Goal: Task Accomplishment & Management: Use online tool/utility

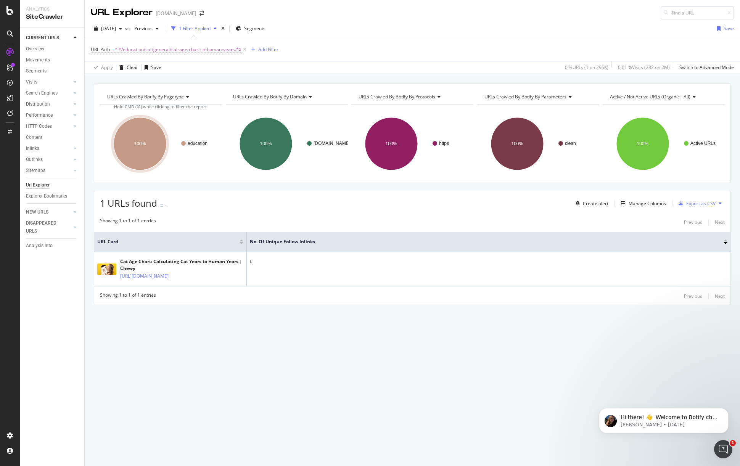
click at [66, 287] on div "CURRENT URLS Overview Movements Segments Visits Analysis Orphan URLs Search Eng…" at bounding box center [52, 247] width 64 height 438
click at [39, 136] on div "Content" at bounding box center [34, 137] width 16 height 8
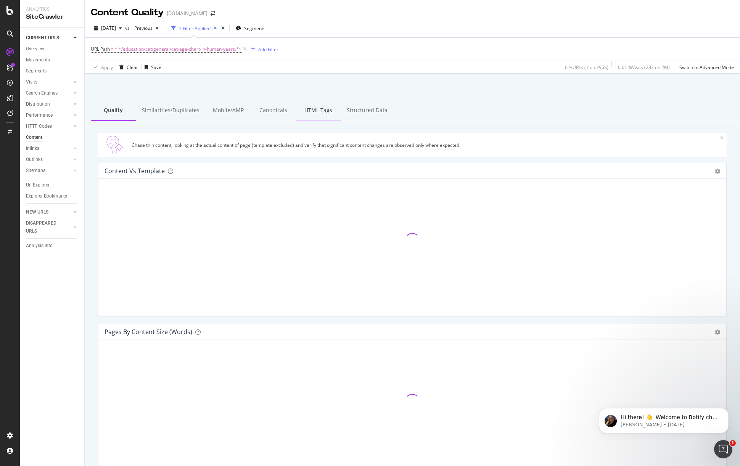
click at [311, 109] on div "HTML Tags" at bounding box center [317, 110] width 45 height 21
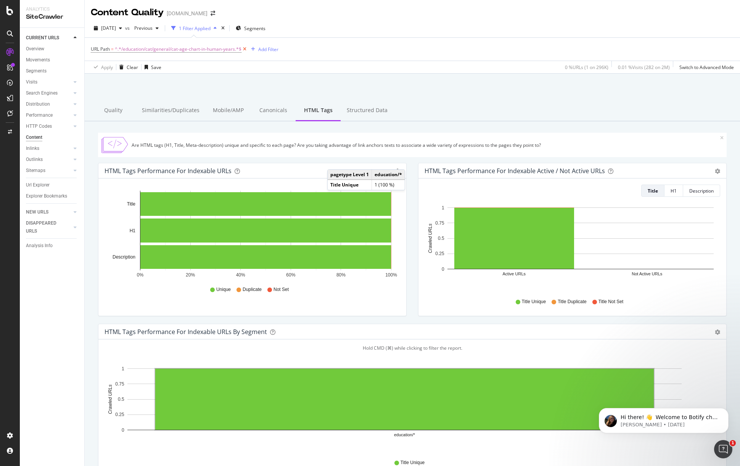
click at [245, 48] on icon at bounding box center [244, 49] width 6 height 8
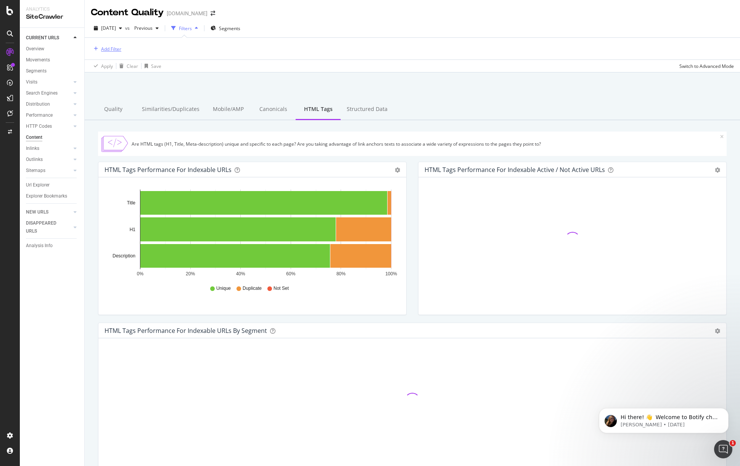
click at [116, 50] on div "Add Filter" at bounding box center [111, 49] width 20 height 6
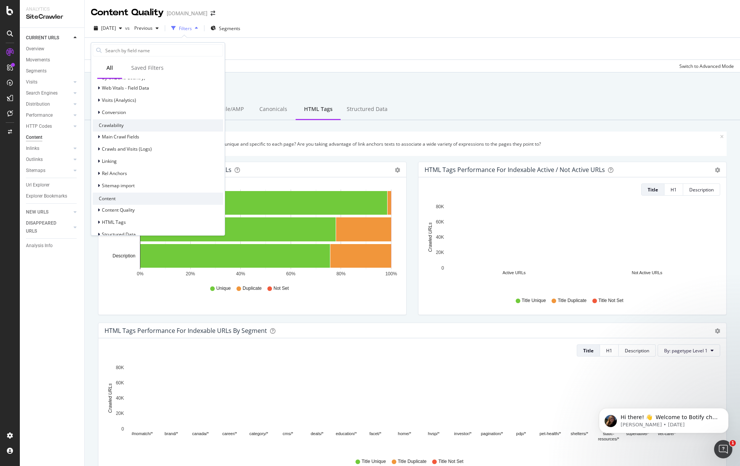
scroll to position [205, 0]
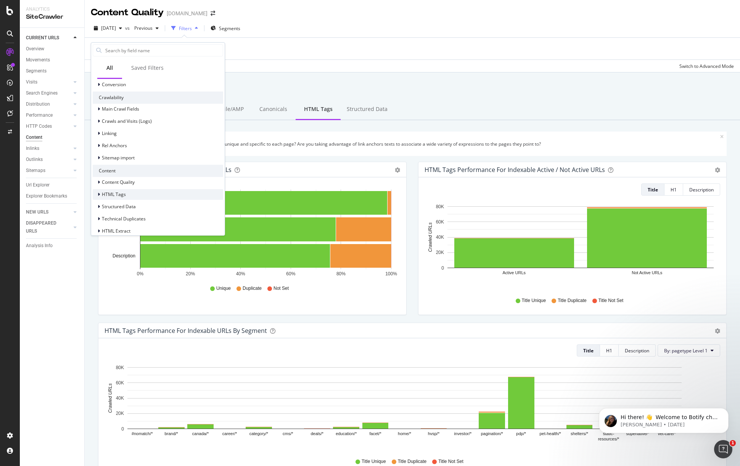
click at [122, 194] on span "HTML Tags" at bounding box center [114, 194] width 24 height 6
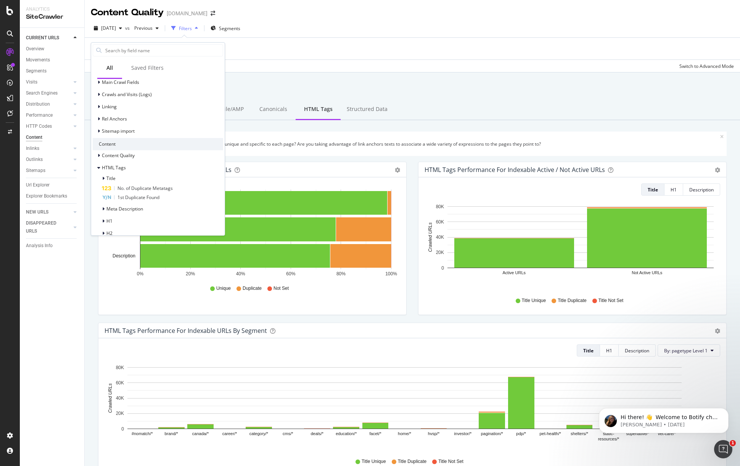
scroll to position [314, 0]
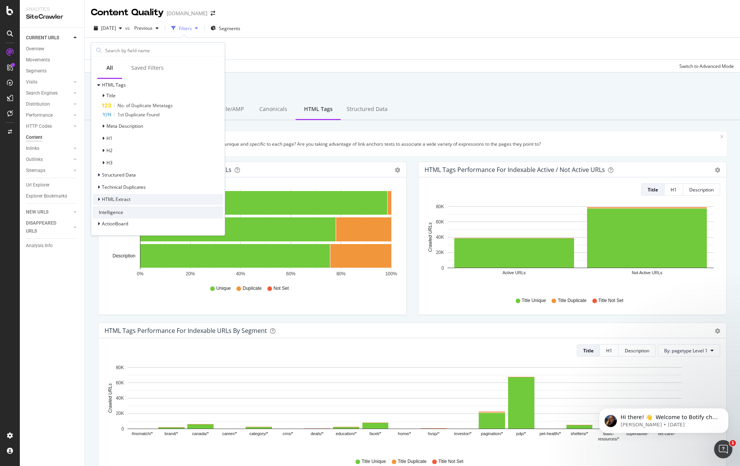
click at [132, 197] on div "HTML Extract" at bounding box center [158, 199] width 130 height 11
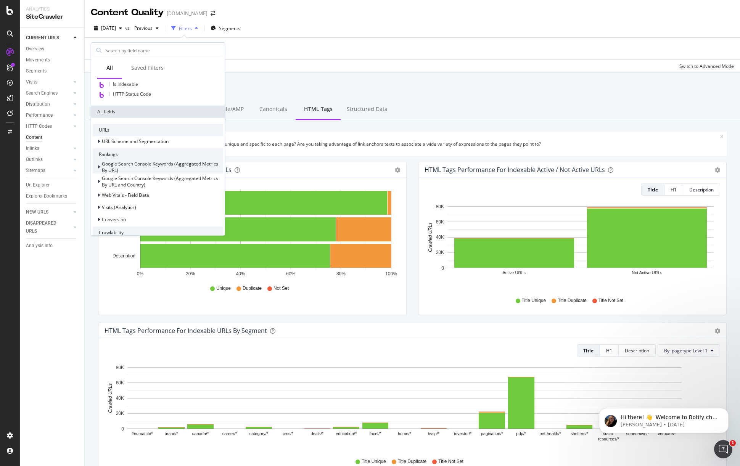
scroll to position [0, 0]
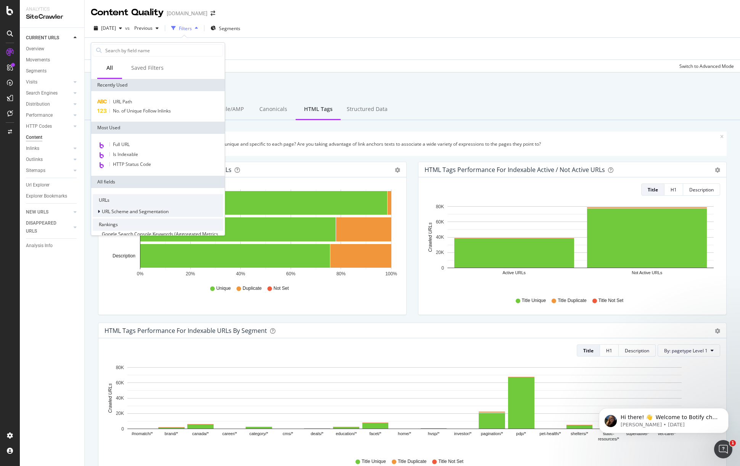
click at [145, 213] on span "URL Scheme and Segmentation" at bounding box center [135, 211] width 67 height 6
click at [125, 54] on input "text" at bounding box center [163, 50] width 118 height 11
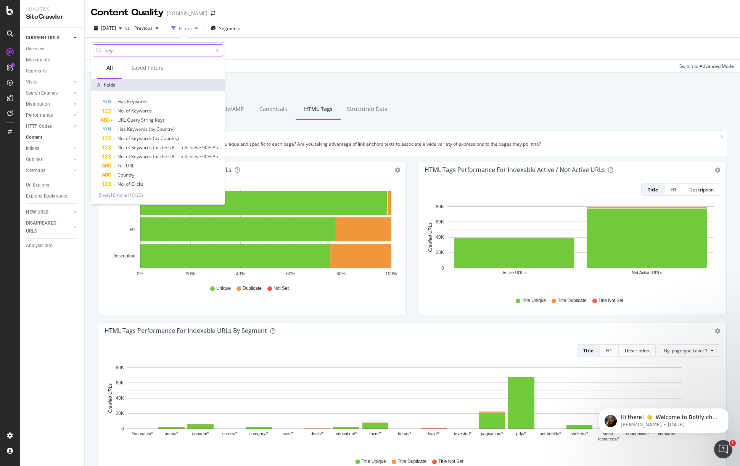
type input "key"
click at [75, 93] on icon at bounding box center [75, 93] width 3 height 5
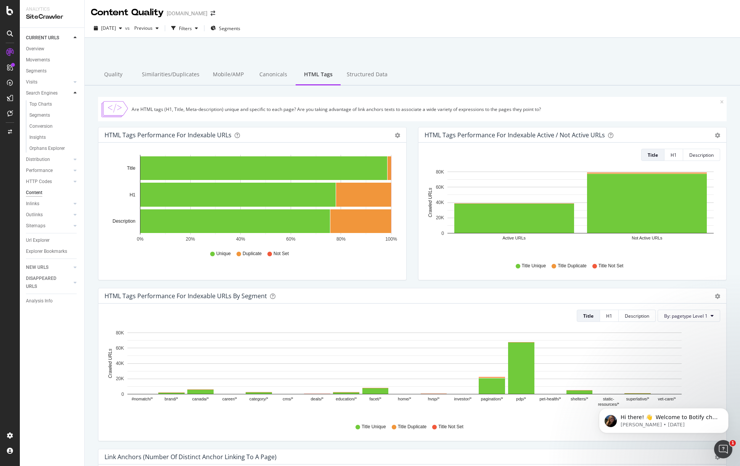
click at [75, 93] on icon at bounding box center [75, 93] width 3 height 5
click at [5, 436] on div at bounding box center [10, 435] width 18 height 12
click at [14, 436] on div at bounding box center [10, 435] width 18 height 12
click at [49, 83] on div "SiteCrawler" at bounding box center [41, 86] width 27 height 8
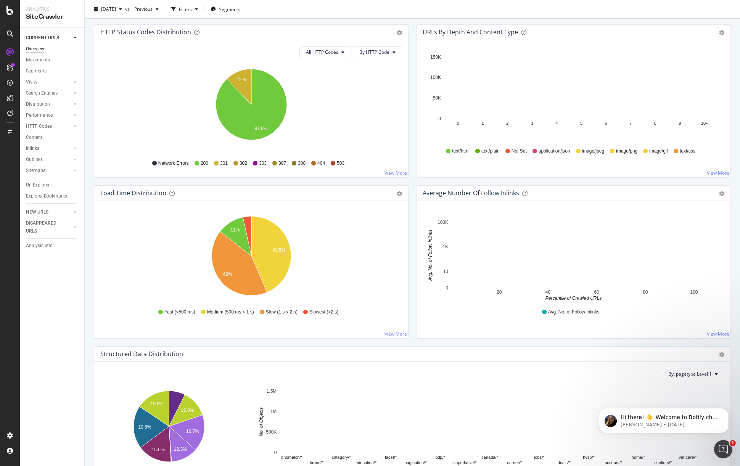
scroll to position [640, 0]
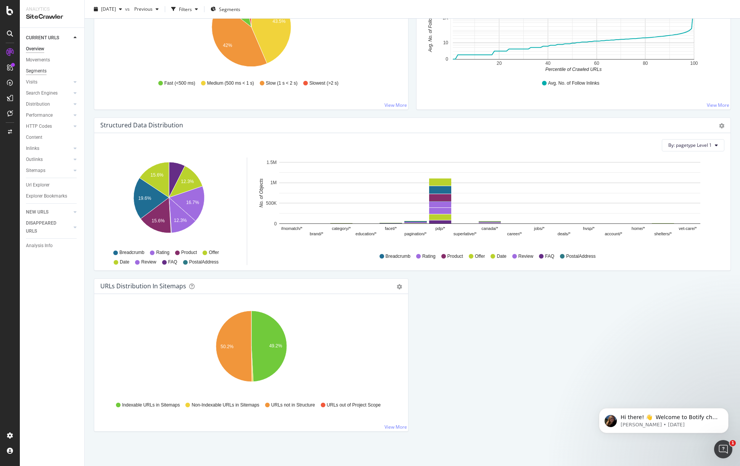
click at [42, 69] on div "Segments" at bounding box center [36, 71] width 21 height 8
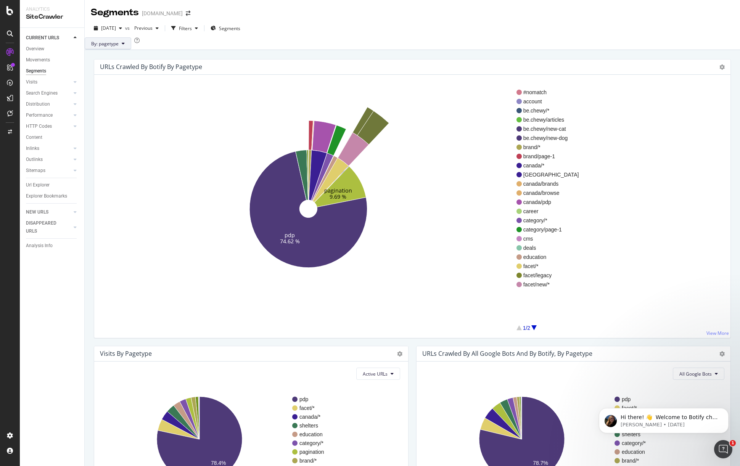
click at [118, 47] on span "By: pagetype" at bounding box center [104, 43] width 27 height 6
click at [54, 299] on div "CURRENT URLS Overview Movements Segments Visits Analysis Orphan URLs Search Eng…" at bounding box center [52, 247] width 64 height 438
click at [67, 21] on div "Analytics SiteCrawler" at bounding box center [52, 13] width 64 height 27
click at [66, 33] on div "CURRENT URLS" at bounding box center [55, 37] width 58 height 11
click at [66, 37] on div at bounding box center [68, 38] width 8 height 8
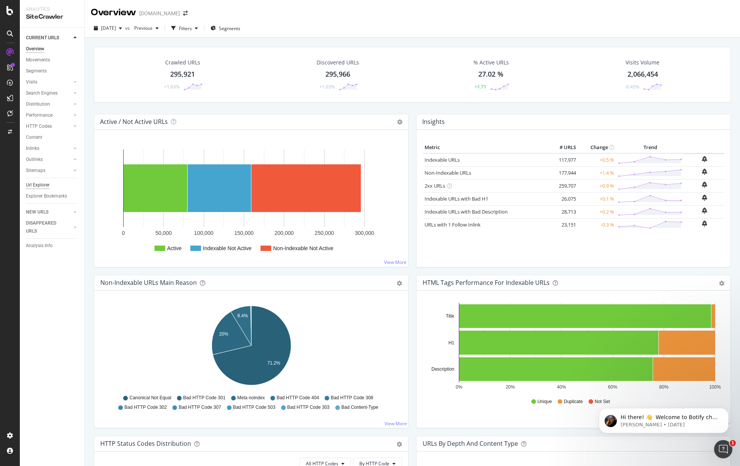
click at [43, 182] on div "Url Explorer" at bounding box center [38, 185] width 24 height 8
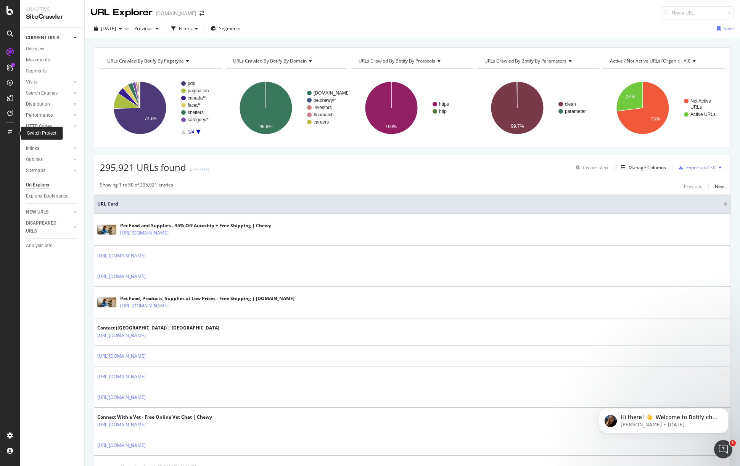
click at [8, 130] on icon at bounding box center [10, 132] width 4 height 5
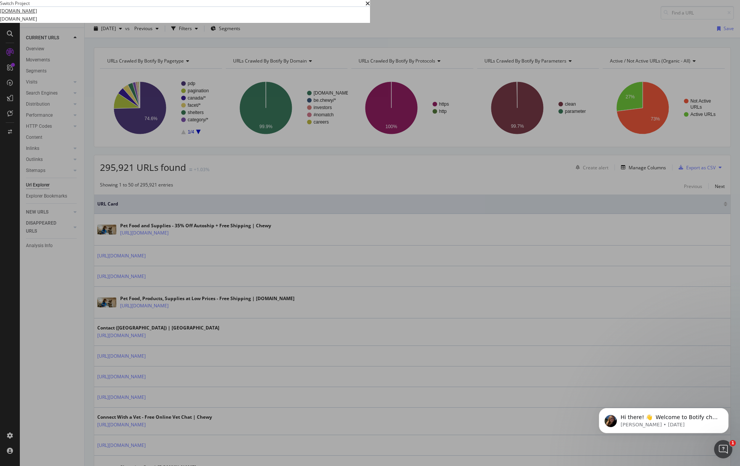
click at [37, 15] on link "[DOMAIN_NAME]" at bounding box center [18, 11] width 37 height 8
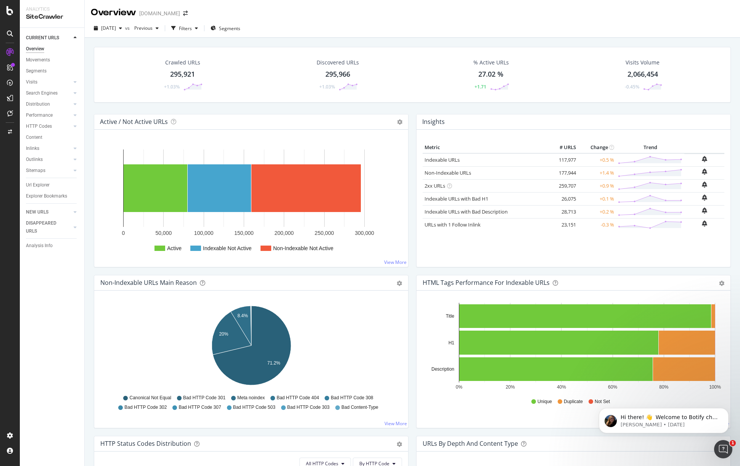
click at [10, 99] on icon at bounding box center [10, 98] width 6 height 6
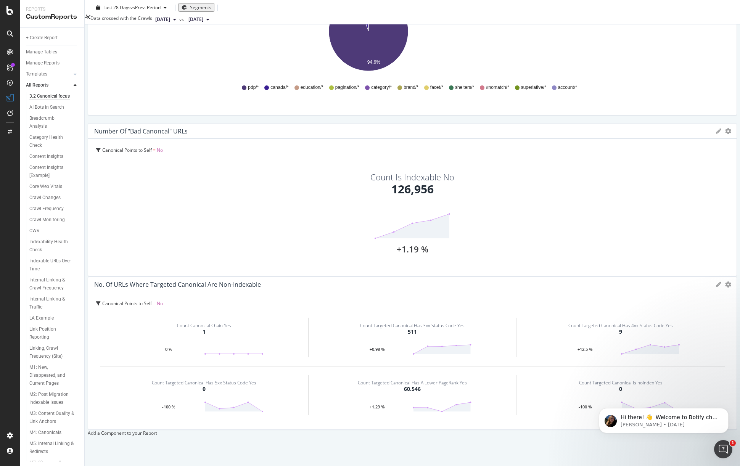
click at [72, 83] on div at bounding box center [75, 86] width 8 height 8
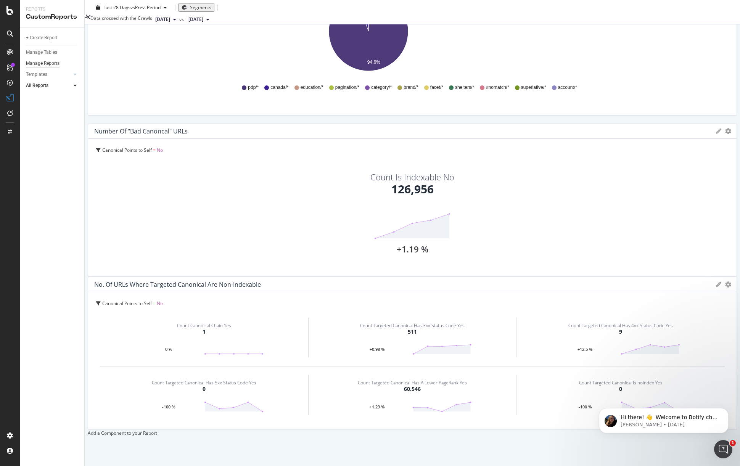
click at [52, 63] on div "Manage Reports" at bounding box center [43, 63] width 34 height 8
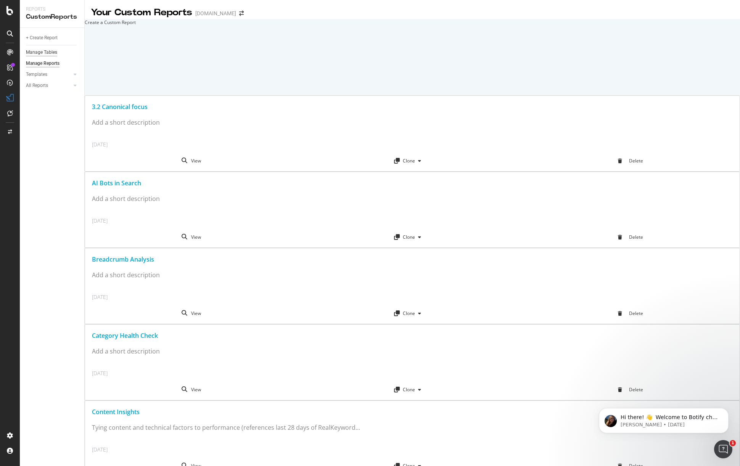
click at [45, 48] on div "Manage Tables" at bounding box center [41, 52] width 31 height 8
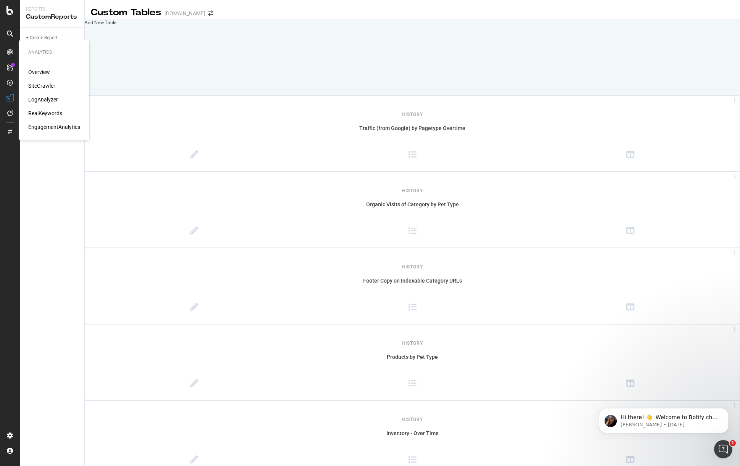
click at [47, 69] on div "Overview" at bounding box center [39, 72] width 22 height 8
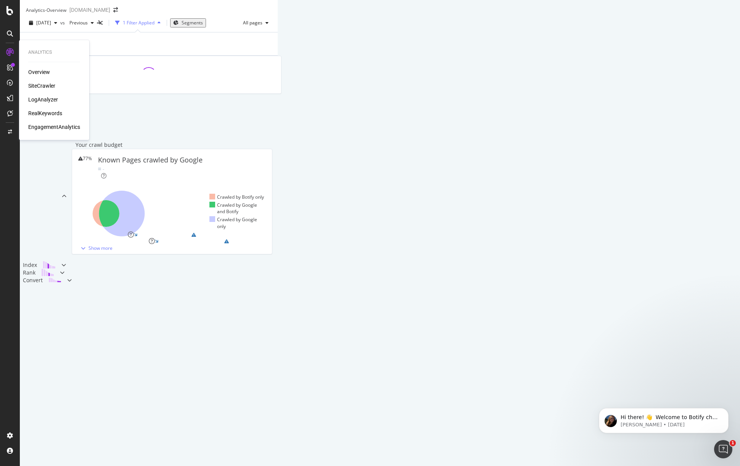
click at [47, 86] on div "SiteCrawler" at bounding box center [41, 86] width 27 height 8
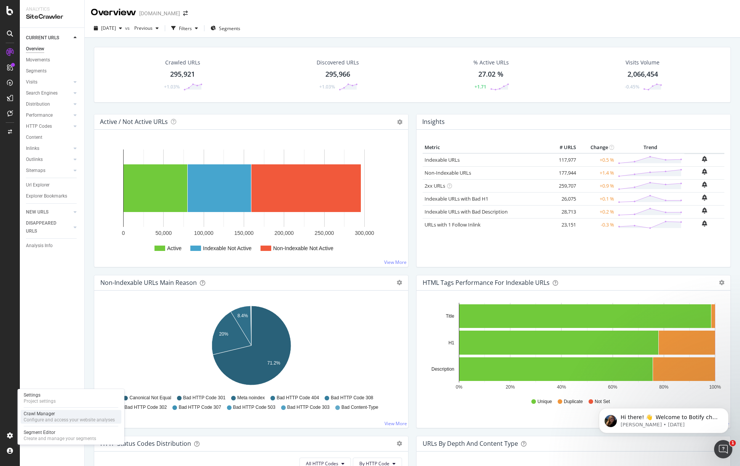
click at [51, 413] on div "Crawl Manager" at bounding box center [69, 414] width 91 height 6
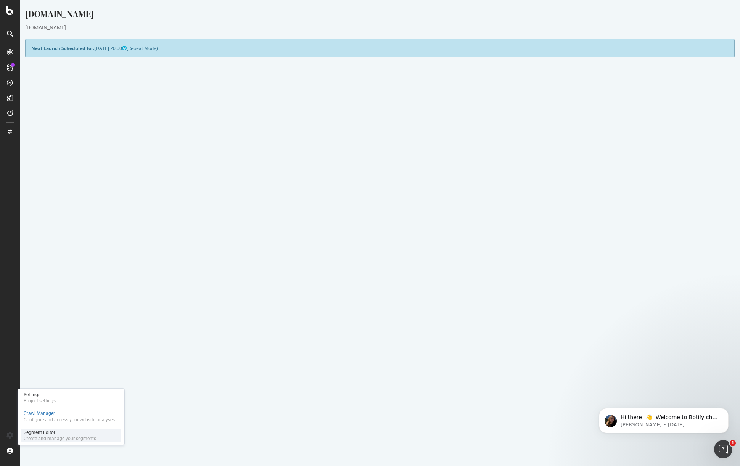
click at [40, 431] on div "Segment Editor" at bounding box center [60, 432] width 72 height 6
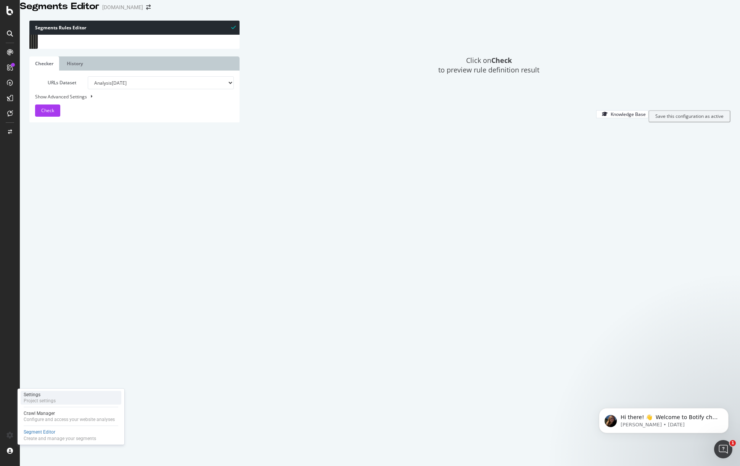
click at [40, 394] on div "Settings" at bounding box center [40, 394] width 32 height 6
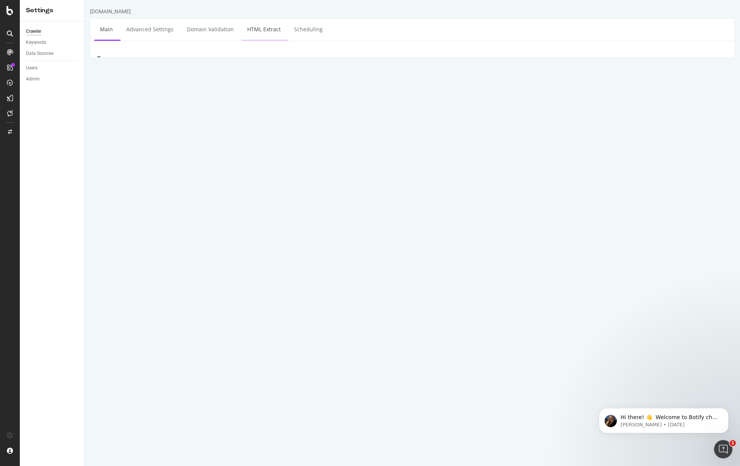
click at [265, 19] on div "www.chewy.com × × Main Advanced Settings Domain Validation HTML Extract Schedul…" at bounding box center [412, 305] width 655 height 594
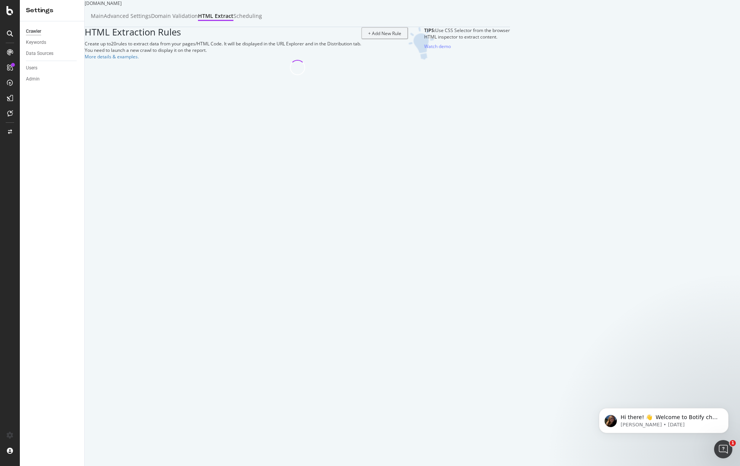
select select "exist"
select select "i"
select select "exist"
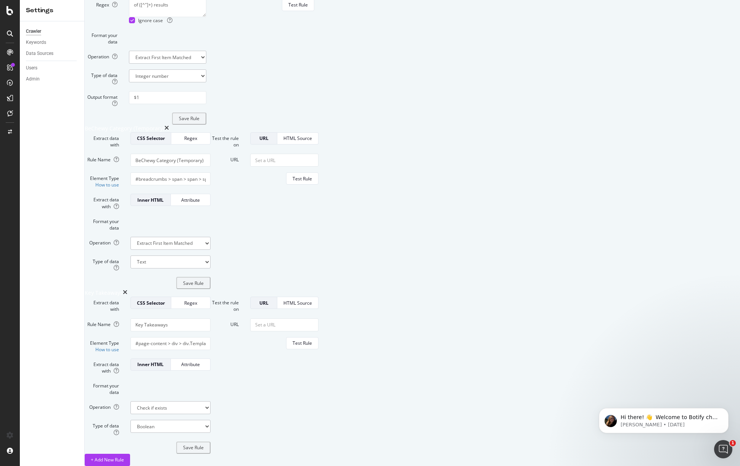
scroll to position [2008, 0]
click at [123, 289] on div "Key Takeaways" at bounding box center [104, 293] width 38 height 8
copy div "Takeaways"
click at [38, 138] on div "Crawler Keywords Data Sources Users Admin" at bounding box center [52, 243] width 64 height 444
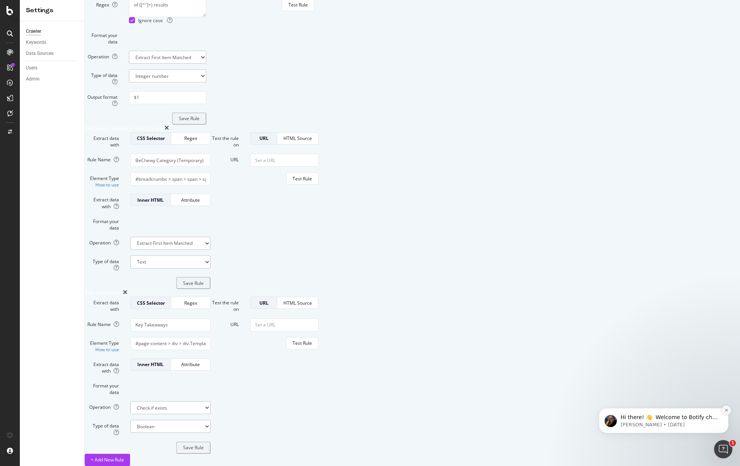
click at [725, 407] on button "Dismiss notification" at bounding box center [726, 410] width 10 height 10
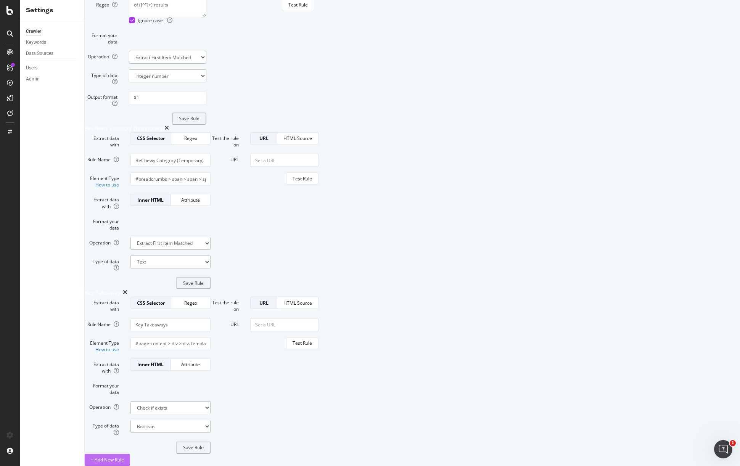
click at [124, 456] on div "+ Add New Rule" at bounding box center [107, 459] width 33 height 6
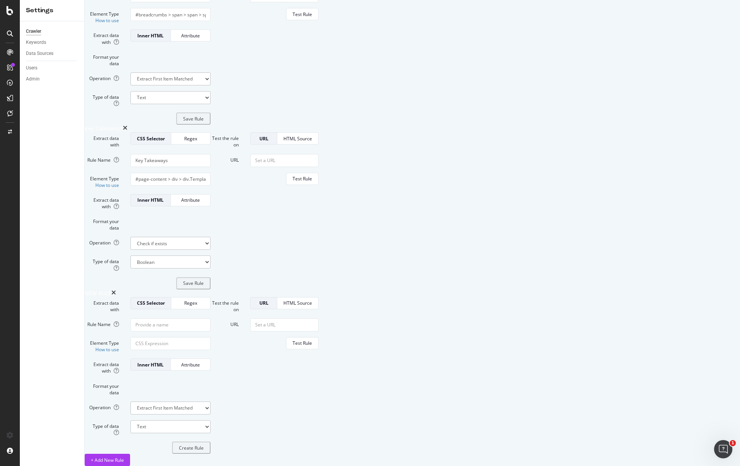
scroll to position [2179, 0]
click at [210, 318] on input "Rule Name" at bounding box center [170, 324] width 80 height 13
type input "CWAV"
click at [210, 401] on select "Extract First Item Matched Extract First 3 Items Matched Count Number of Occure…" at bounding box center [170, 407] width 80 height 13
select select "exist"
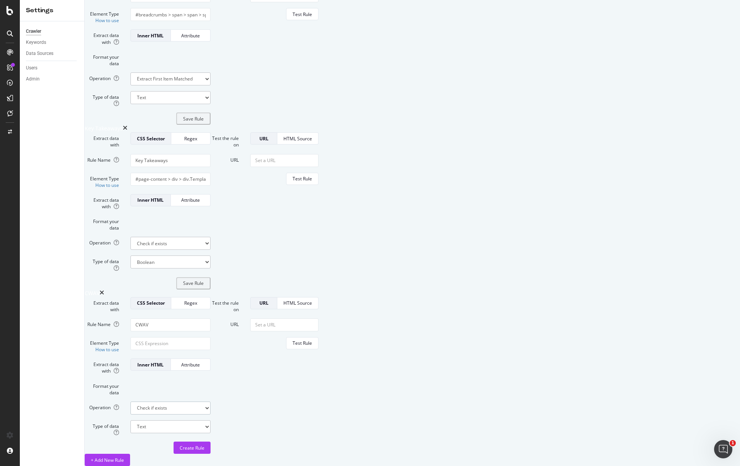
click at [210, 401] on select "Extract First Item Matched Extract First 3 Items Matched Count Number of Occure…" at bounding box center [170, 407] width 80 height 13
click at [210, 337] on input "Element Type How to use" at bounding box center [170, 343] width 80 height 13
paste input "#page-content > div > div.TemplateLayout_articleContainer__UDoHa > div > div.ki…"
type input "#page-content > div > div.TemplateLayout_articleContainer__UDoHa > div > div.ki…"
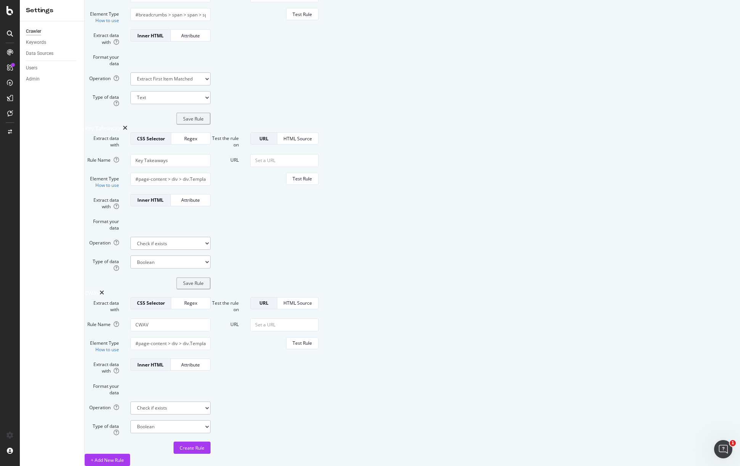
click at [318, 375] on form "Test the rule on URL HTML Source URL Test Rule" at bounding box center [264, 375] width 108 height 157
click at [318, 318] on input "URL" at bounding box center [284, 324] width 68 height 13
paste input "https://www.chewy.com/education/dog/health-and-wellness/benadryl-for-dogs"
click at [312, 340] on div "Test Rule" at bounding box center [301, 343] width 19 height 6
click at [318, 318] on input "https://www.chewy.com/education/dog/health-and-wellness/benadryl-for-dogs" at bounding box center [284, 324] width 68 height 13
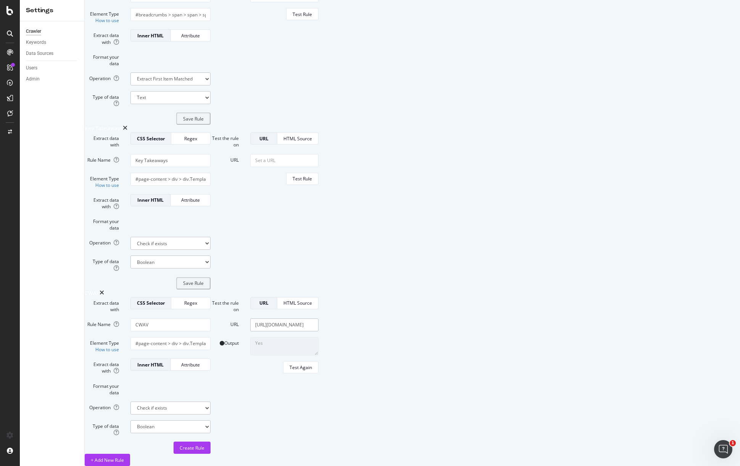
click at [318, 318] on input "https://www.chewy.com/education/dog/health-and-wellness/benadryl-for-dogs" at bounding box center [284, 324] width 68 height 13
paste input "food-and-nutrition/fish-oi"
type input "https://www.chewy.com/education/dog/food-and-nutrition/fish-oil-for-dogs"
click at [312, 371] on div "Test Again" at bounding box center [300, 367] width 22 height 6
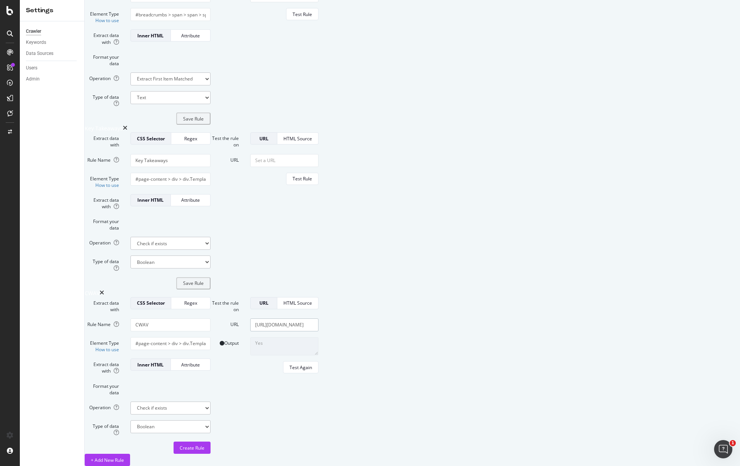
click at [318, 318] on input "https://www.chewy.com/education/dog/food-and-nutrition/fish-oil-for-dogs" at bounding box center [284, 324] width 68 height 13
click at [312, 371] on div "Test Again" at bounding box center [300, 367] width 22 height 6
click at [204, 361] on div "Attribute" at bounding box center [190, 364] width 27 height 6
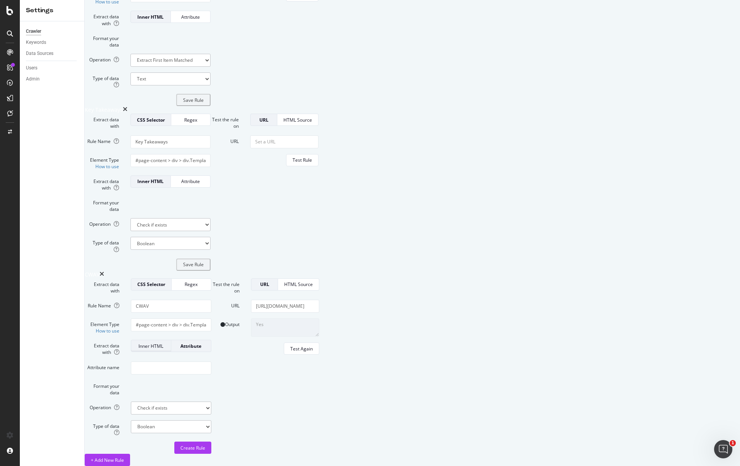
click at [165, 343] on div "Inner HTML" at bounding box center [150, 346] width 27 height 6
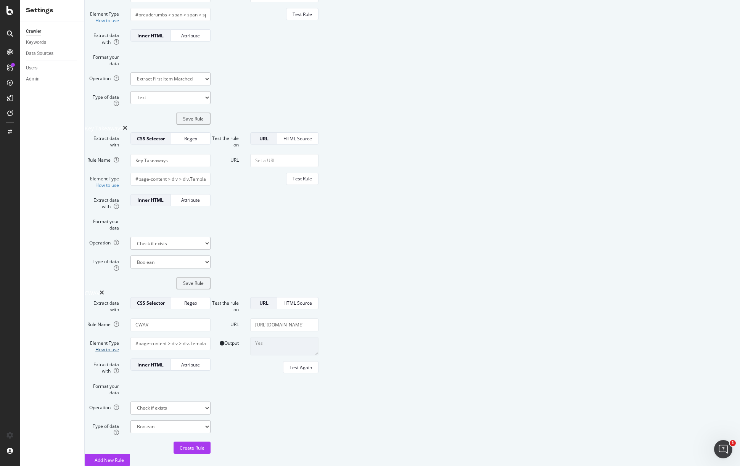
click at [119, 346] on link "How to use" at bounding box center [107, 349] width 24 height 6
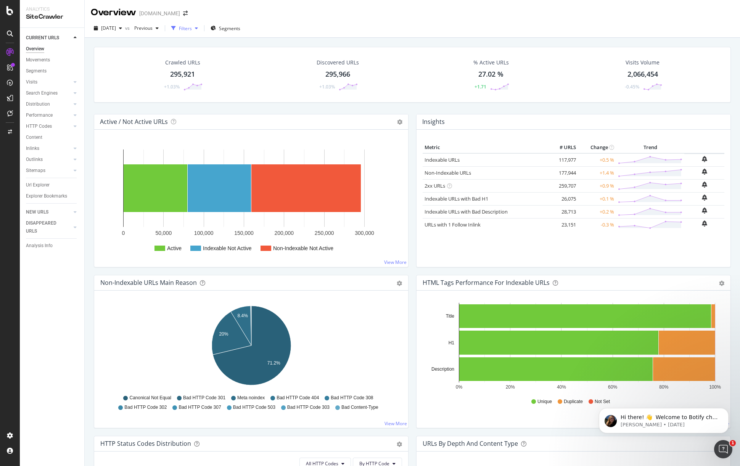
click at [192, 27] on div "Filters" at bounding box center [185, 28] width 13 height 6
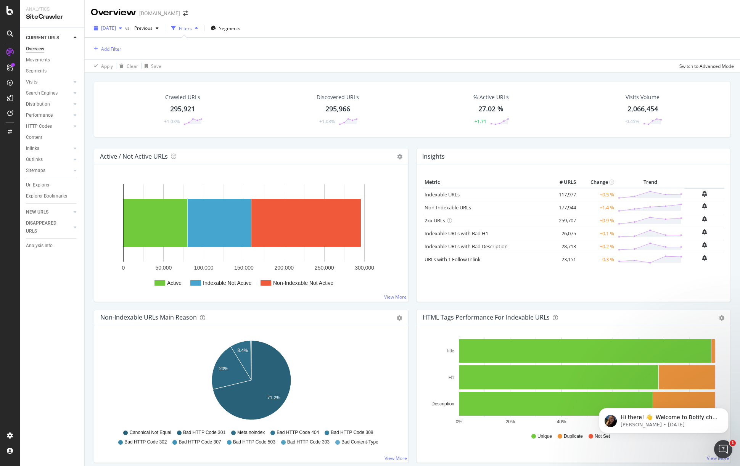
click at [116, 29] on span "[DATE]" at bounding box center [108, 28] width 15 height 6
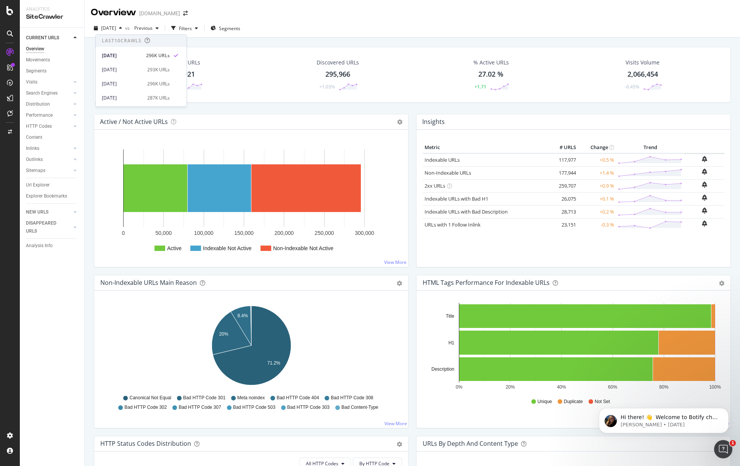
click at [306, 19] on div "[DATE] vs Previous Filters Segments" at bounding box center [412, 28] width 655 height 19
click at [192, 26] on div "Filters" at bounding box center [185, 28] width 13 height 6
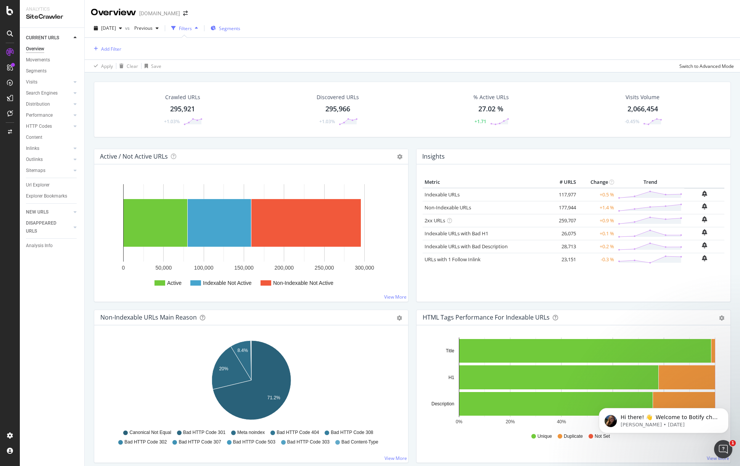
click at [236, 26] on span "Segments" at bounding box center [229, 28] width 21 height 6
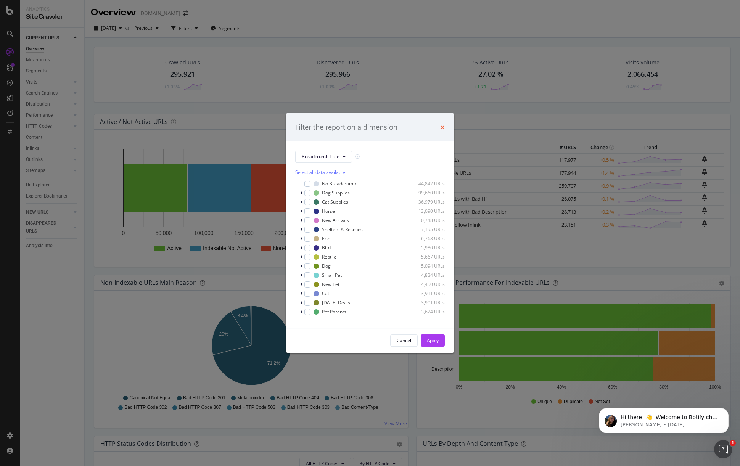
click at [443, 129] on icon "times" at bounding box center [442, 127] width 5 height 6
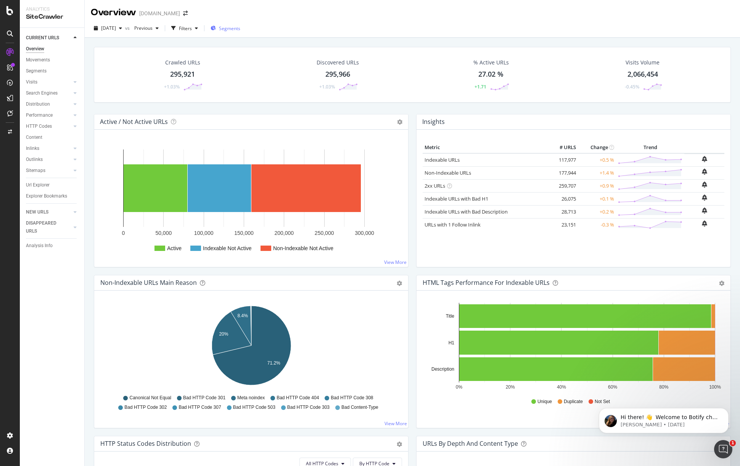
click at [234, 30] on div "Segments" at bounding box center [225, 28] width 30 height 6
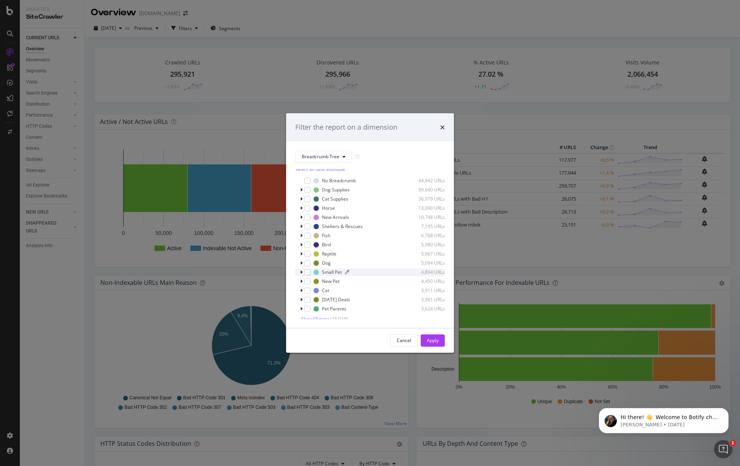
scroll to position [6, 0]
click at [338, 313] on span "( 15 / 318 )" at bounding box center [339, 315] width 18 height 6
click at [321, 318] on span "Show 15 more" at bounding box center [315, 315] width 28 height 6
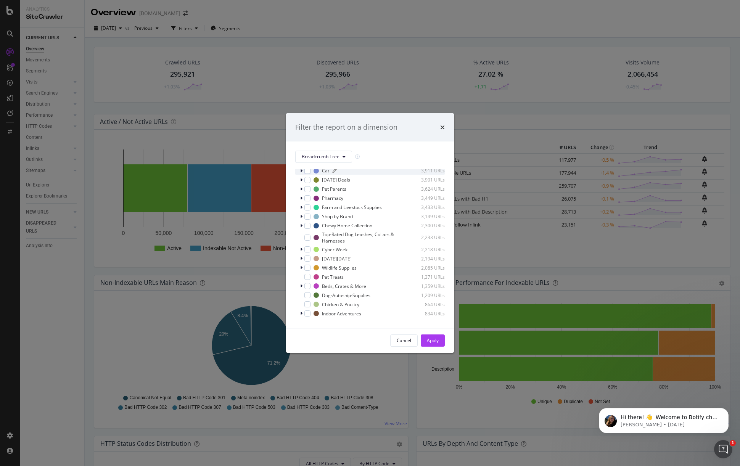
scroll to position [155, 0]
click at [315, 316] on span "Show 15 more" at bounding box center [315, 315] width 28 height 6
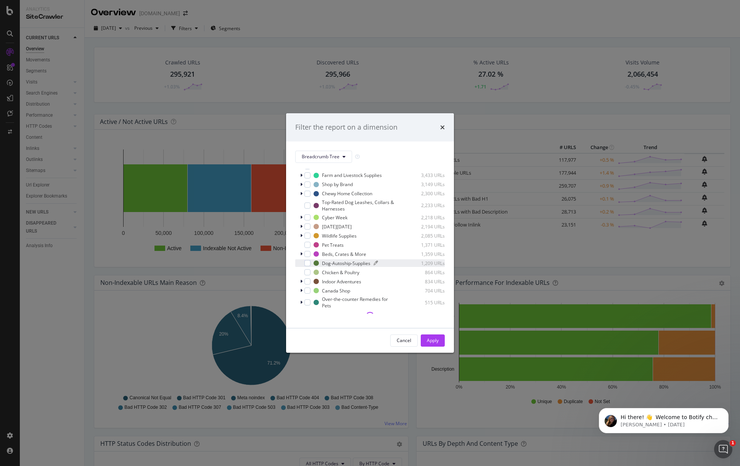
scroll to position [160, 0]
click at [332, 163] on div "Select all data available No Breadcrumb 44,842 URLs Dog Supplies 99,660 URLs Ca…" at bounding box center [369, 241] width 149 height 156
click at [333, 158] on span "Breadcrumb Tree" at bounding box center [321, 156] width 38 height 6
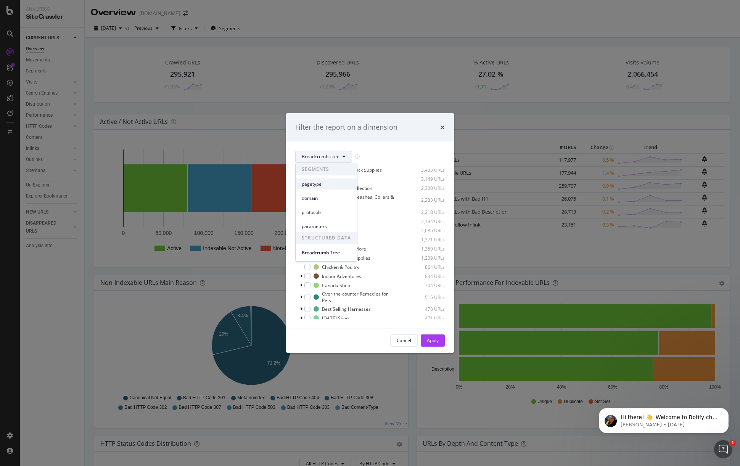
click at [331, 184] on span "pagetype" at bounding box center [326, 184] width 49 height 7
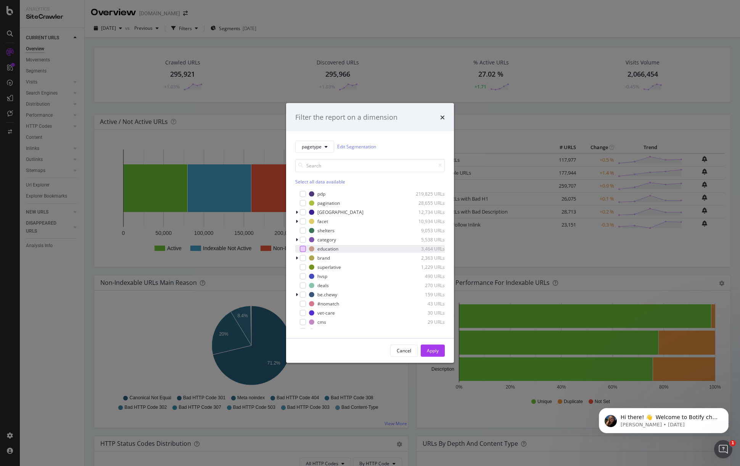
click at [300, 249] on div "modal" at bounding box center [303, 248] width 6 height 6
click at [435, 349] on div "Apply" at bounding box center [433, 350] width 12 height 6
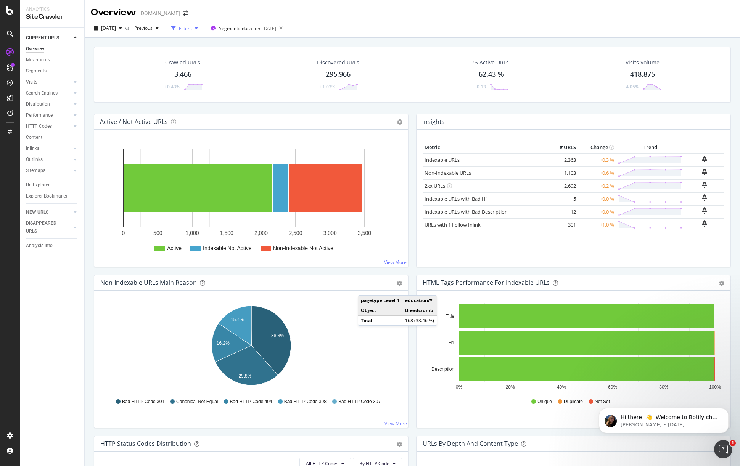
click at [201, 30] on div "button" at bounding box center [196, 28] width 9 height 5
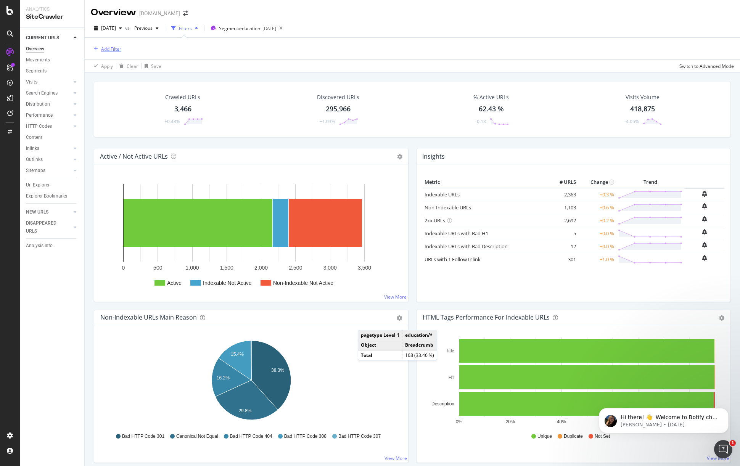
click at [109, 51] on div "Add Filter" at bounding box center [111, 49] width 20 height 6
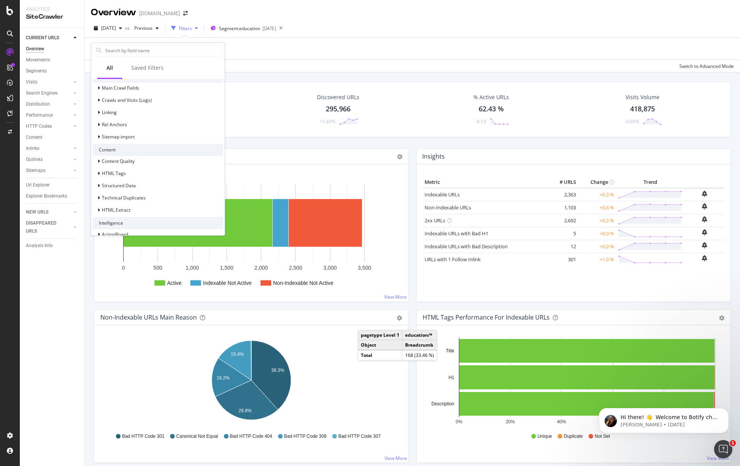
scroll to position [230, 0]
click at [128, 207] on span "HTML Extract" at bounding box center [116, 206] width 29 height 6
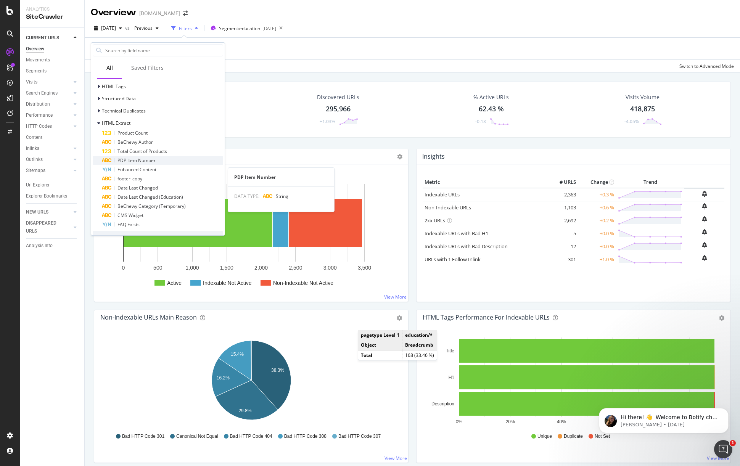
scroll to position [298, 0]
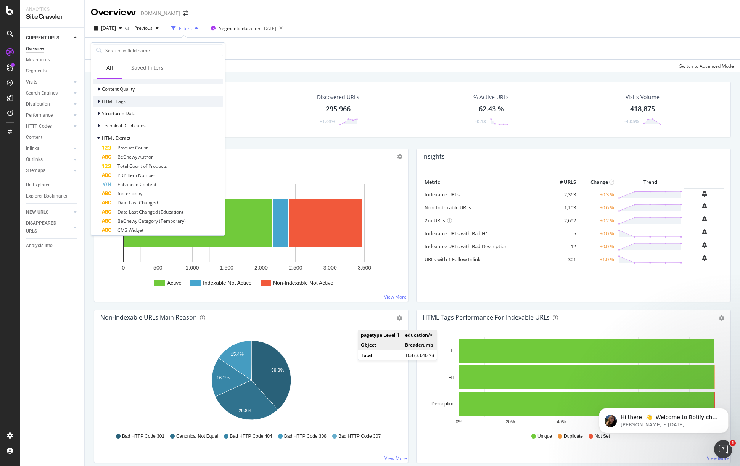
click at [119, 98] on span "HTML Tags" at bounding box center [114, 101] width 24 height 6
click at [117, 100] on span "HTML Tags" at bounding box center [114, 101] width 24 height 6
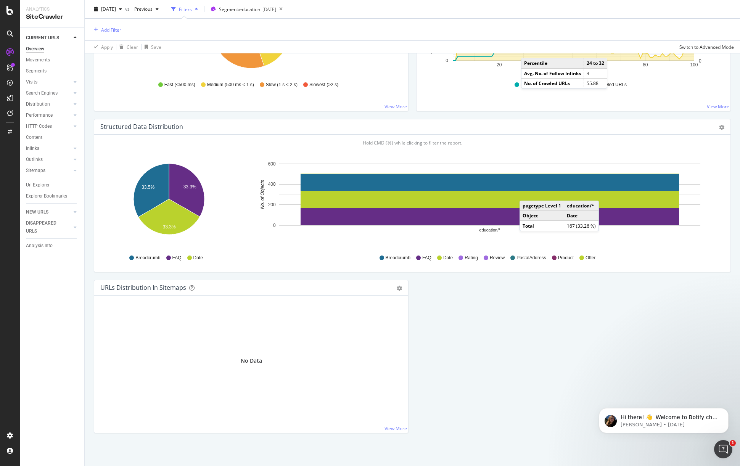
scroll to position [673, 0]
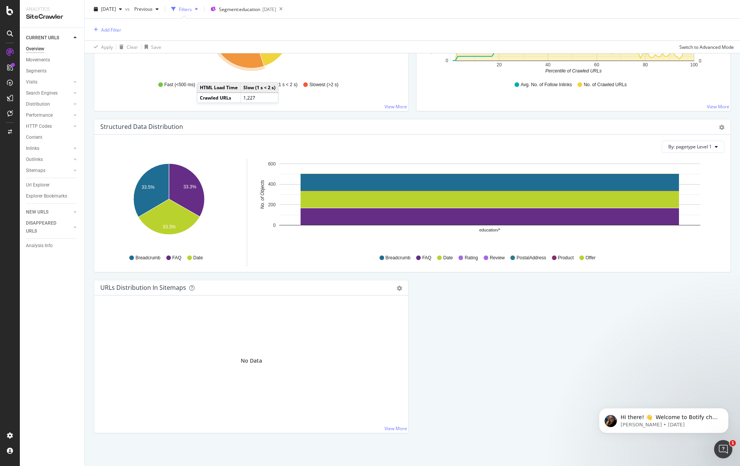
click at [61, 284] on div "CURRENT URLS Overview Movements Segments Visits Analysis Orphan URLs Search Eng…" at bounding box center [52, 247] width 64 height 438
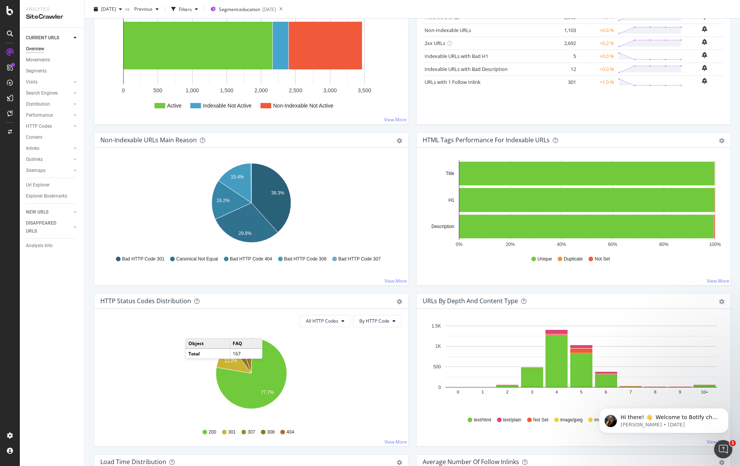
scroll to position [0, 0]
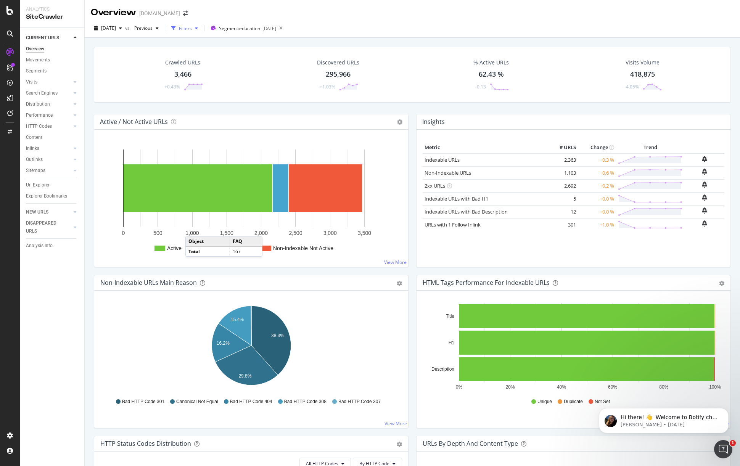
click at [198, 27] on icon "button" at bounding box center [196, 28] width 3 height 5
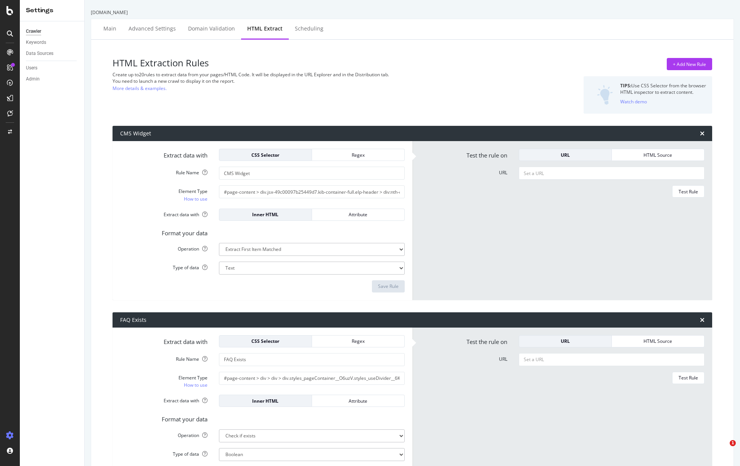
select select "exist"
select select "i"
select select "exist"
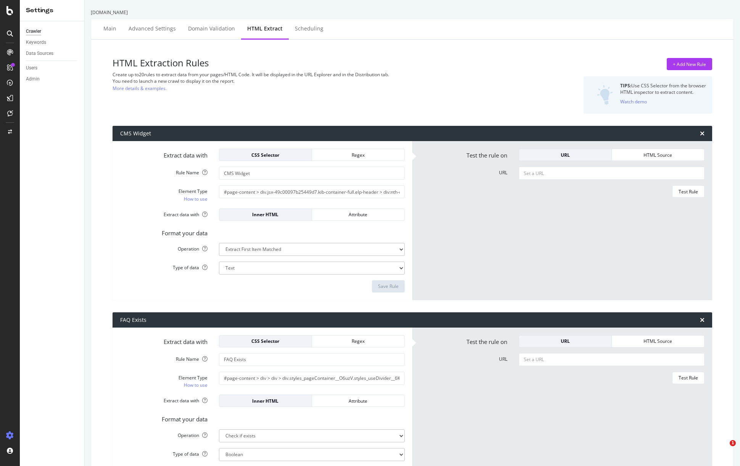
select select "exist"
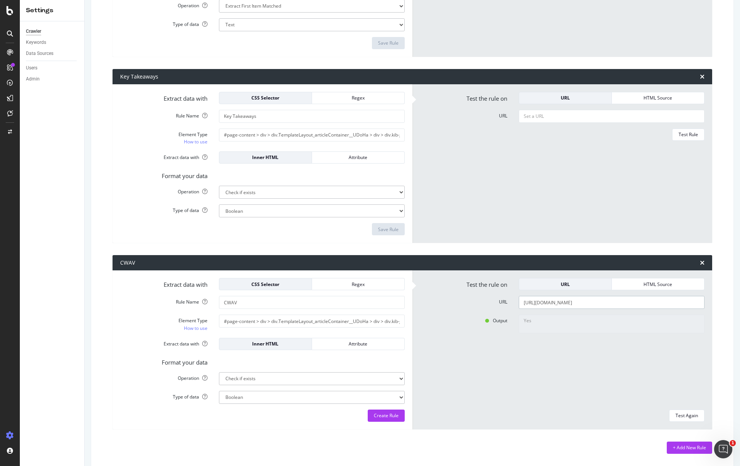
click at [555, 302] on input "https://www.chewy.com/education/dog/food-and-nutrition/fish-oil-for-dogs" at bounding box center [611, 302] width 186 height 13
click at [315, 318] on input "#page-content > div > div.TemplateLayout_articleContainer__UDoHa > div > div.ki…" at bounding box center [312, 320] width 186 height 13
click at [318, 321] on input "#page-content > div > div.TemplateLayout_articleContainer__UDoHa > div > div.ki…" at bounding box center [312, 320] width 186 height 13
paste input "> a"
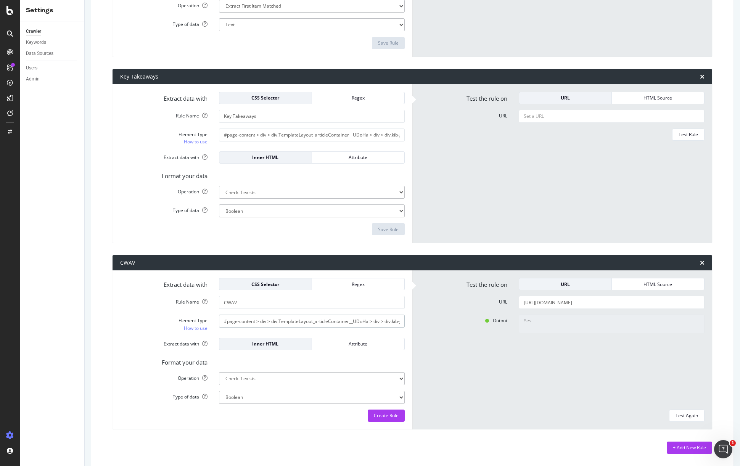
drag, startPoint x: 326, startPoint y: 320, endPoint x: 202, endPoint y: 314, distance: 123.7
click at [202, 313] on form "Extract data with CSS Selector Regex Rule Name CWAV Element Type How to use #pa…" at bounding box center [262, 350] width 284 height 144
click at [311, 320] on input "#page-content > div > div.TemplateLayout_articleContainer__UDoHa > div > div.ki…" at bounding box center [312, 320] width 186 height 13
type input "#page-content > div > div.TemplateLayout_articleContainer__UDoHa > div > div.ki…"
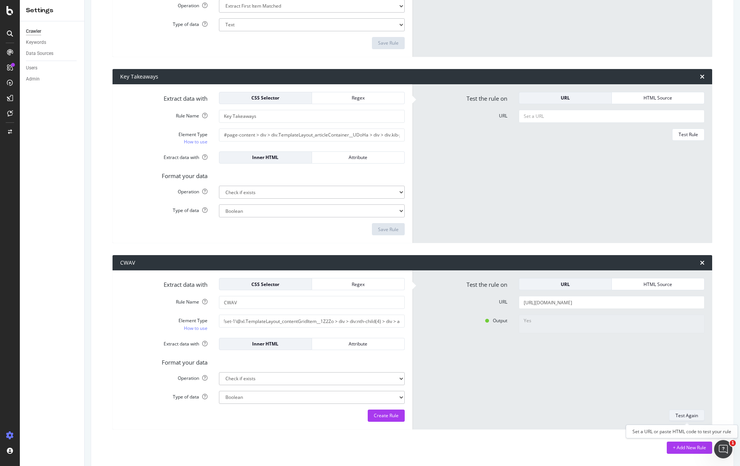
scroll to position [0, 0]
click at [692, 415] on div "Test Again" at bounding box center [686, 415] width 22 height 6
click at [559, 302] on input "https://www.chewy.com/education/dog/food-and-nutrition/fish-oil-for-dogs" at bounding box center [611, 302] width 186 height 13
paste input "health-and-wellness/benadry"
click at [685, 412] on div "Test Again" at bounding box center [686, 415] width 22 height 6
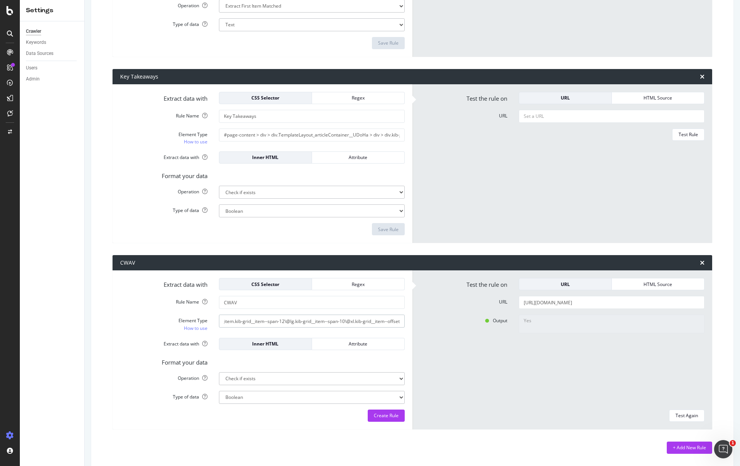
scroll to position [0, 820]
drag, startPoint x: 328, startPoint y: 321, endPoint x: 412, endPoint y: 321, distance: 83.9
click at [412, 321] on div "Extract data with CSS Selector Regex Rule Name CWAV Element Type How to use #pa…" at bounding box center [262, 349] width 300 height 159
click at [620, 301] on input "https://www.chewy.com/education/dog/health-and-wellness/benadryl-for-dogs" at bounding box center [611, 302] width 186 height 13
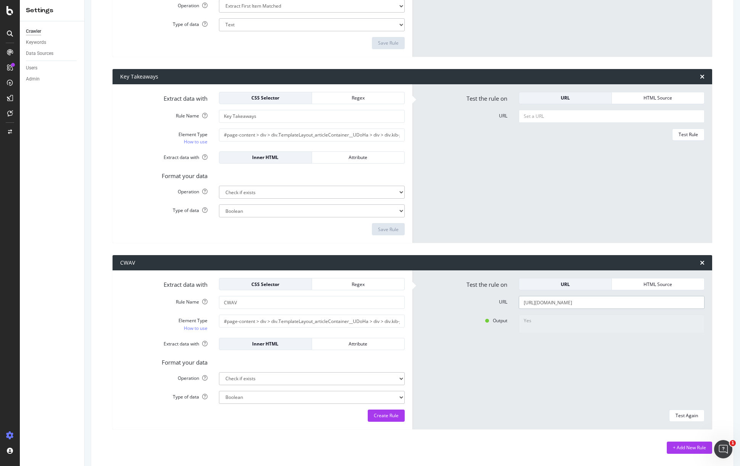
paste input "food-and-nutrition/fresh-dog-food"
type input "https://www.chewy.com/education/dog/food-and-nutrition/fresh-dog-food"
click at [687, 415] on div "Test Again" at bounding box center [686, 415] width 22 height 6
click at [396, 417] on div "Create Rule" at bounding box center [386, 415] width 25 height 6
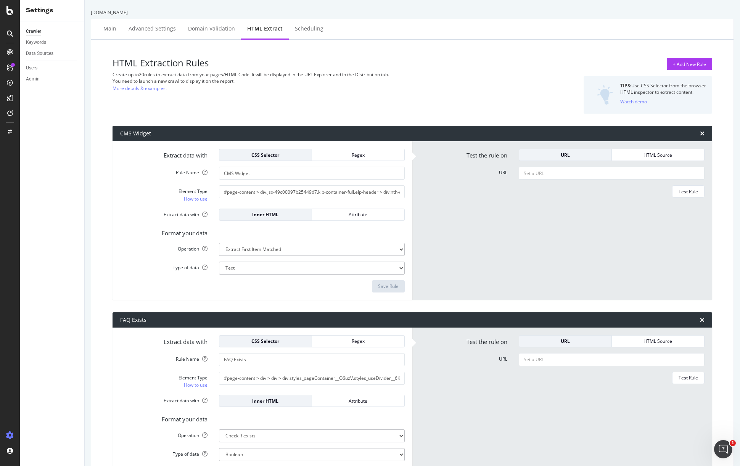
click at [154, 62] on h3 "HTML Extraction Rules" at bounding box center [309, 63] width 395 height 10
click at [155, 62] on h3 "HTML Extraction Rules" at bounding box center [309, 63] width 395 height 10
click at [718, 444] on icon "Open Intercom Messenger" at bounding box center [721, 448] width 13 height 13
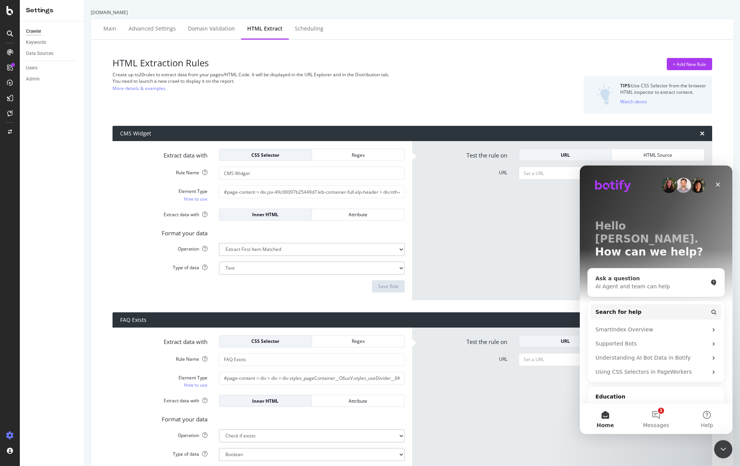
click at [677, 282] on div "AI Agent and team can help" at bounding box center [651, 286] width 112 height 8
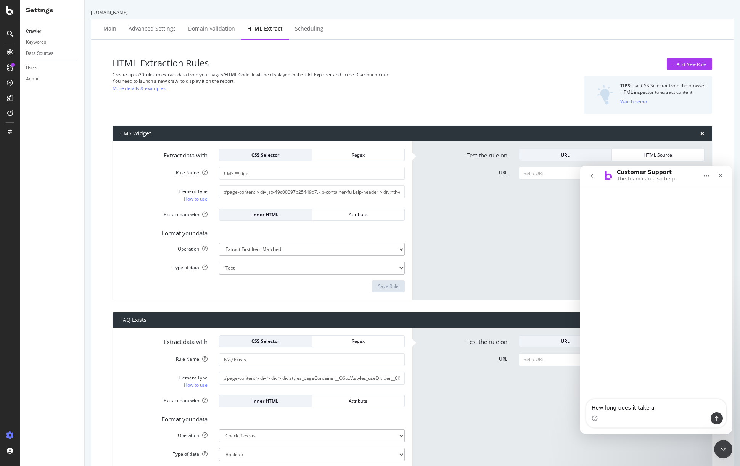
click at [177, 63] on h3 "HTML Extraction Rules" at bounding box center [309, 63] width 395 height 10
click at [177, 64] on h3 "HTML Extraction Rules" at bounding box center [309, 63] width 395 height 10
copy h3 "HTML Extraction Rules"
click at [690, 401] on textarea "How long does it take a" at bounding box center [656, 405] width 140 height 13
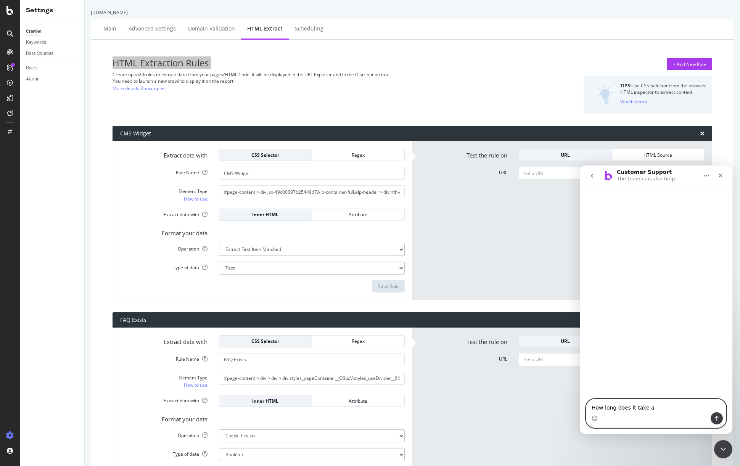
click at [688, 406] on textarea "How long does it take a" at bounding box center [656, 405] width 140 height 13
paste textarea "HTML Extraction Rules"
type textarea "How long does it take a HTML Extraction Rules to be available for usage?"
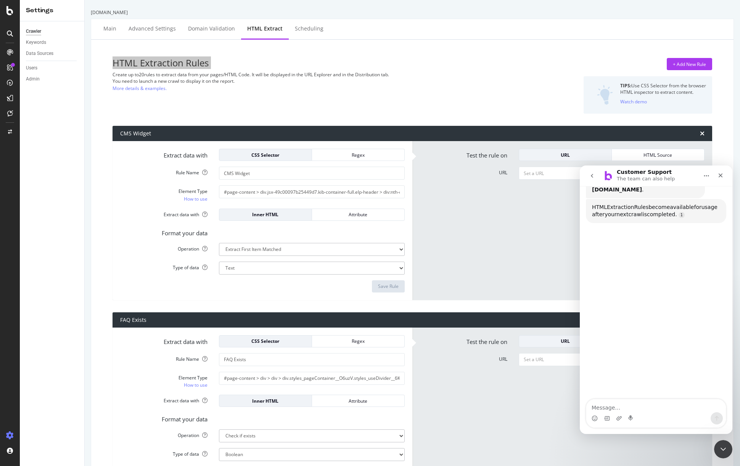
scroll to position [112, 0]
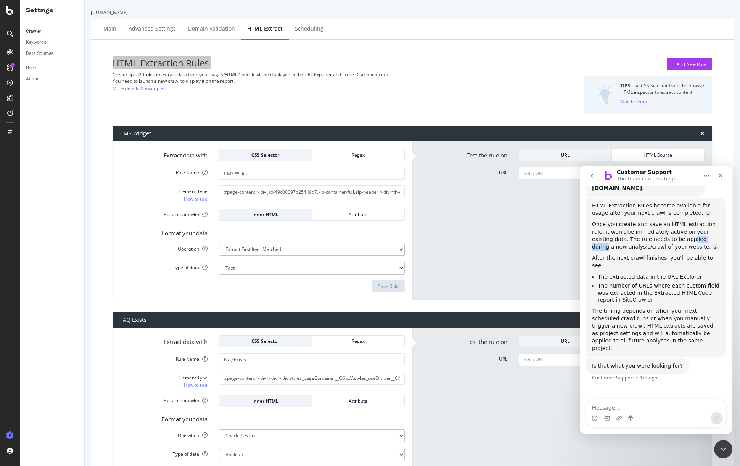
drag, startPoint x: 653, startPoint y: 232, endPoint x: 680, endPoint y: 234, distance: 26.8
click at [680, 234] on div "Once you create and save an HTML extraction rule, it won't be immediately activ…" at bounding box center [656, 236] width 128 height 30
click at [688, 232] on div "Once you create and save an HTML extraction rule, it won't be immediately activ…" at bounding box center [656, 236] width 128 height 30
drag, startPoint x: 630, startPoint y: 240, endPoint x: 613, endPoint y: 239, distance: 16.8
click at [613, 239] on div "Once you create and save an HTML extraction rule, it won't be immediately activ…" at bounding box center [656, 236] width 128 height 30
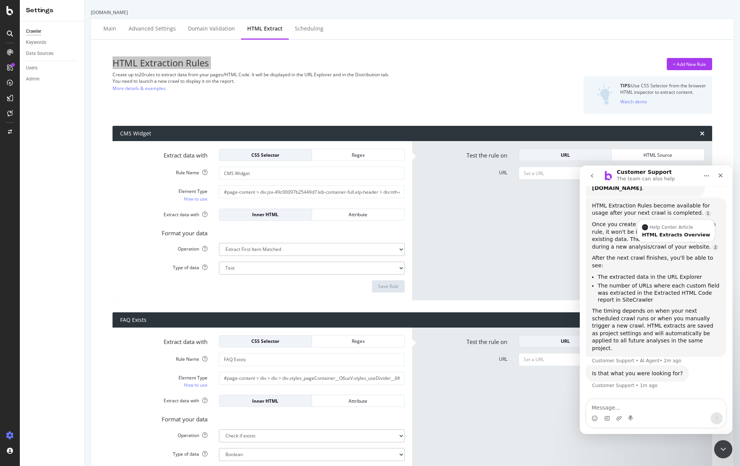
click at [635, 237] on div "Once you create and save an HTML extraction rule, it won't be immediately activ…" at bounding box center [656, 236] width 128 height 30
drag, startPoint x: 665, startPoint y: 240, endPoint x: 591, endPoint y: 241, distance: 74.0
click at [592, 241] on div "Once you create and save an HTML extraction rule, it won't be immediately activ…" at bounding box center [656, 236] width 128 height 30
drag, startPoint x: 592, startPoint y: 241, endPoint x: 672, endPoint y: 241, distance: 79.7
click at [672, 241] on div "Once you create and save an HTML extraction rule, it won't be immediately activ…" at bounding box center [656, 236] width 128 height 30
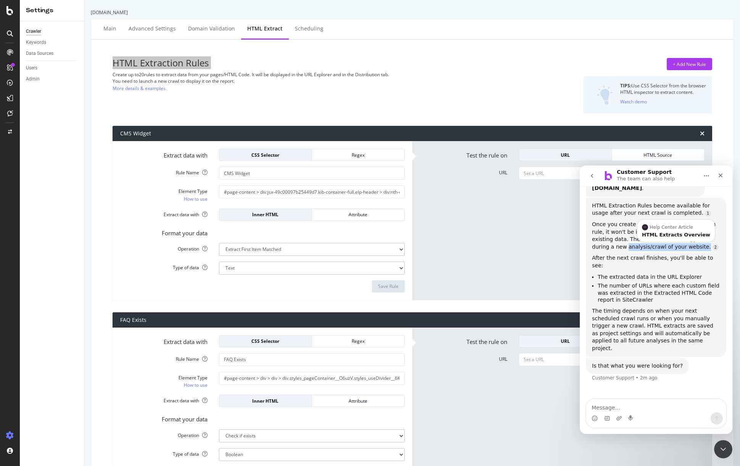
copy div "analysis/crawl of your website."
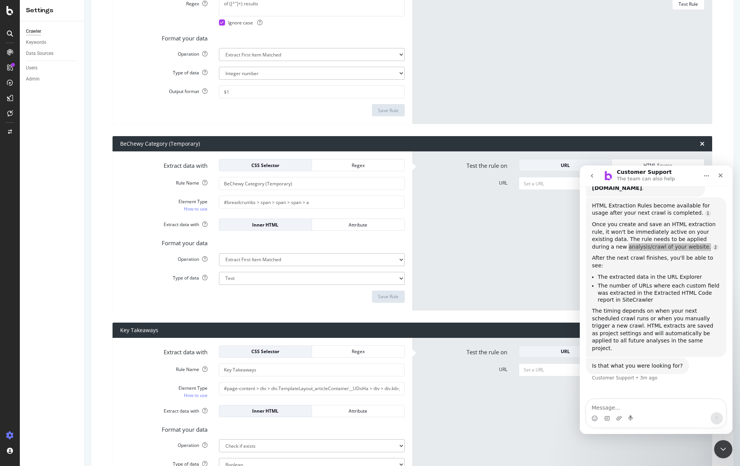
scroll to position [2195, 0]
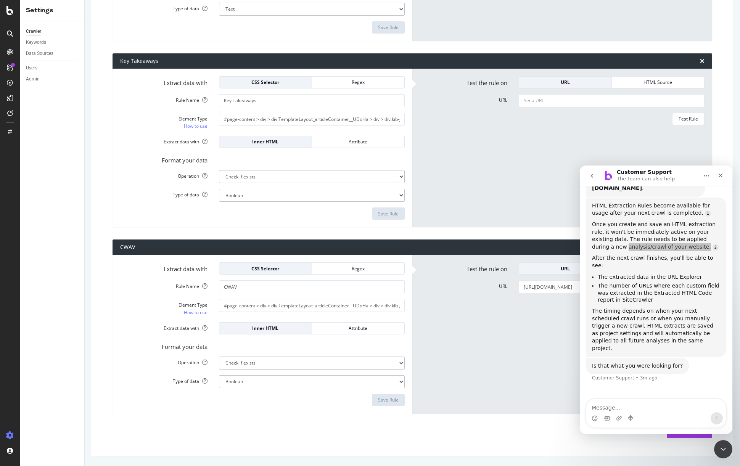
click at [10, 434] on icon at bounding box center [10, 436] width 8 height 8
click at [29, 135] on div "Switch Project" at bounding box center [41, 133] width 29 height 6
click at [10, 131] on icon at bounding box center [10, 132] width 4 height 5
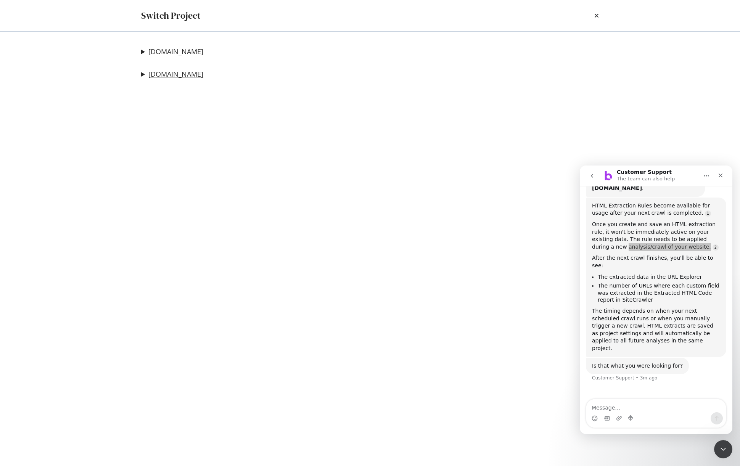
click at [193, 77] on link "www.petmd.com" at bounding box center [175, 74] width 55 height 8
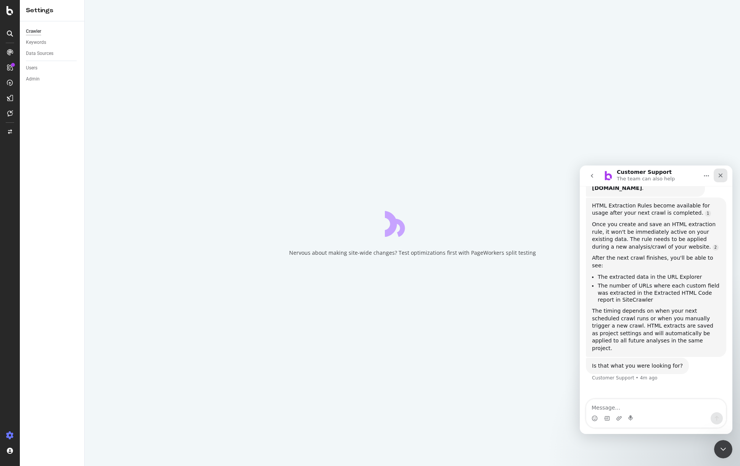
click at [723, 172] on div "Close" at bounding box center [720, 175] width 14 height 14
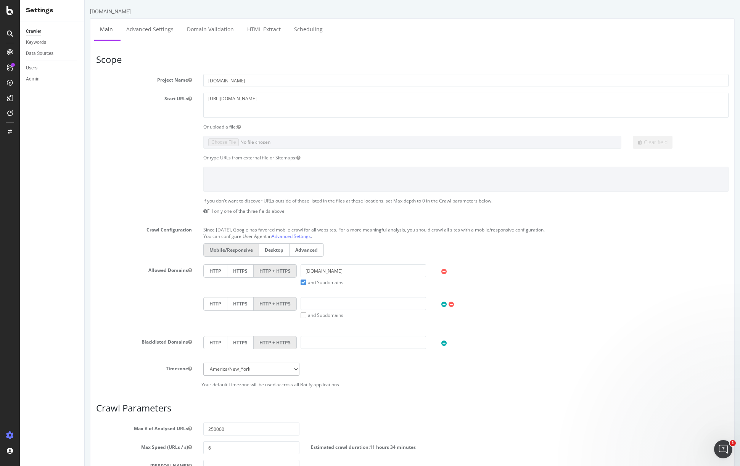
scroll to position [81, 0]
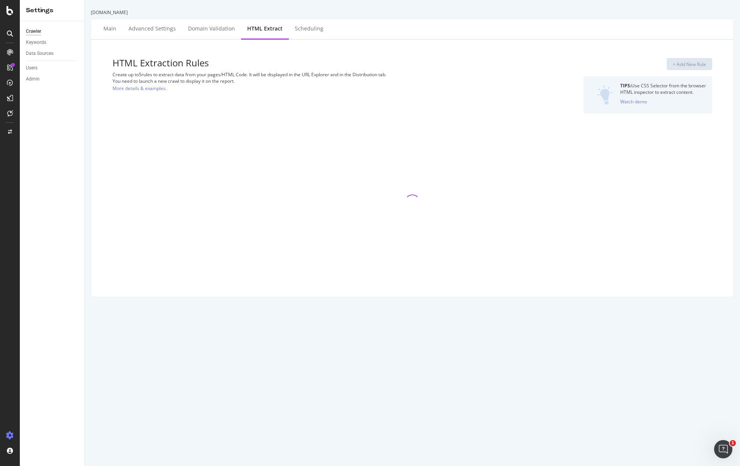
select select "count"
select select "exist"
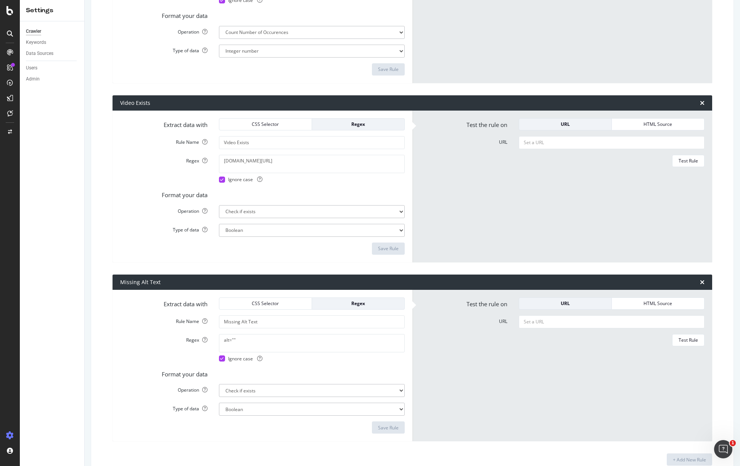
scroll to position [603, 0]
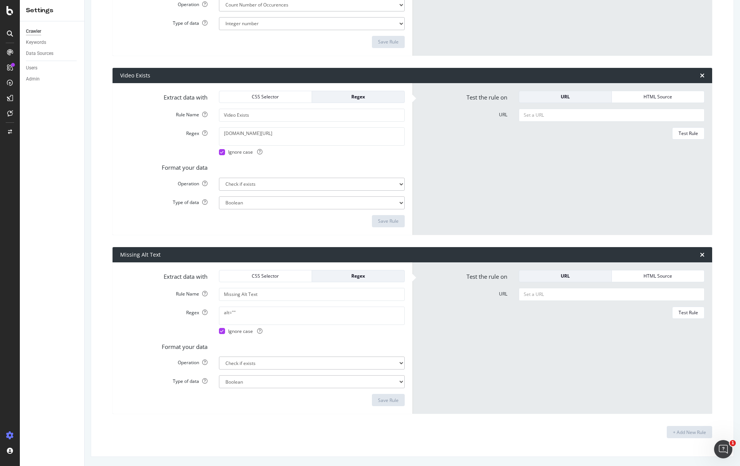
click at [573, 408] on div "Test the rule on URL HTML Source URL Test Rule" at bounding box center [562, 338] width 300 height 152
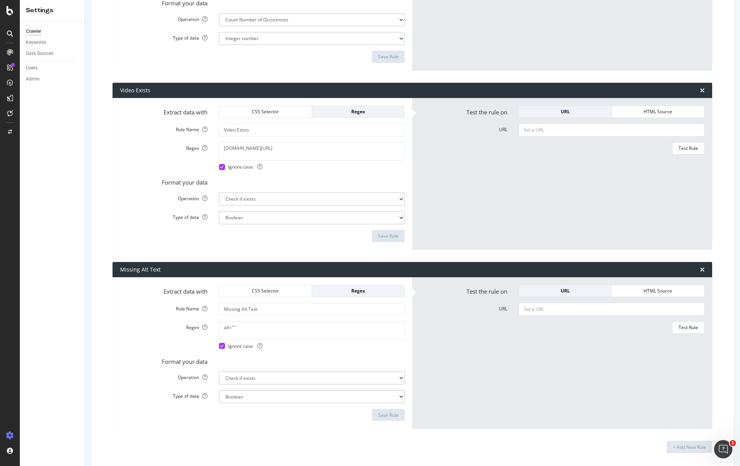
scroll to position [572, 0]
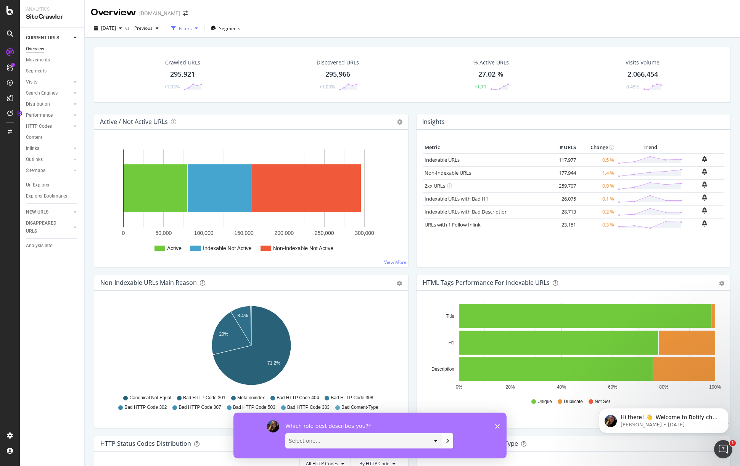
click at [192, 27] on div "Filters" at bounding box center [185, 28] width 13 height 6
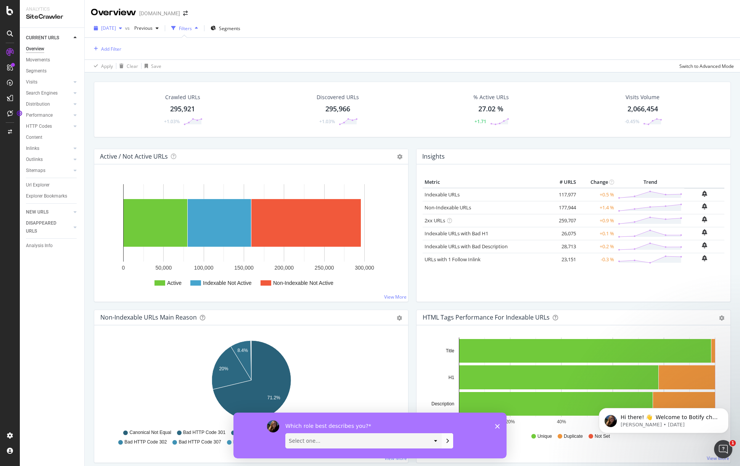
click at [122, 27] on icon "button" at bounding box center [120, 28] width 3 height 5
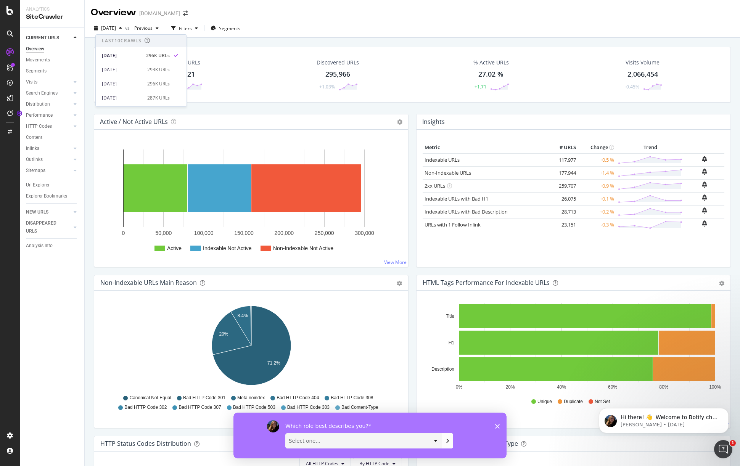
click at [328, 26] on div "[DATE] vs Previous Filters Segments" at bounding box center [412, 29] width 655 height 15
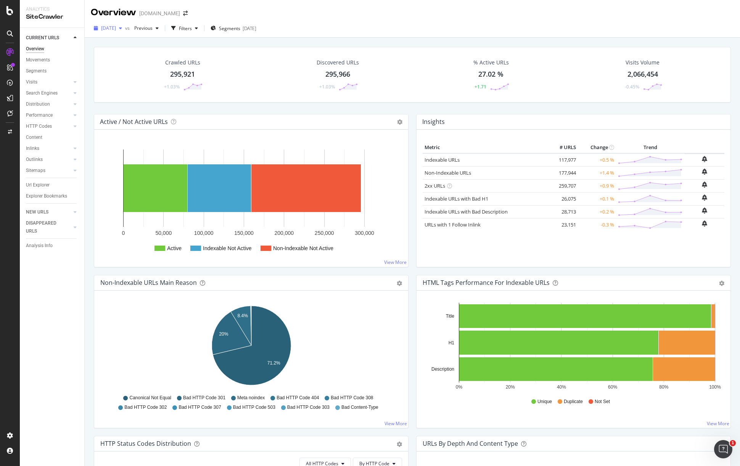
click at [116, 28] on span "[DATE]" at bounding box center [108, 28] width 15 height 6
click at [441, 28] on div "[DATE] vs Previous Filters Segments [DATE]" at bounding box center [412, 29] width 655 height 15
click at [192, 26] on div "Filters" at bounding box center [185, 28] width 13 height 6
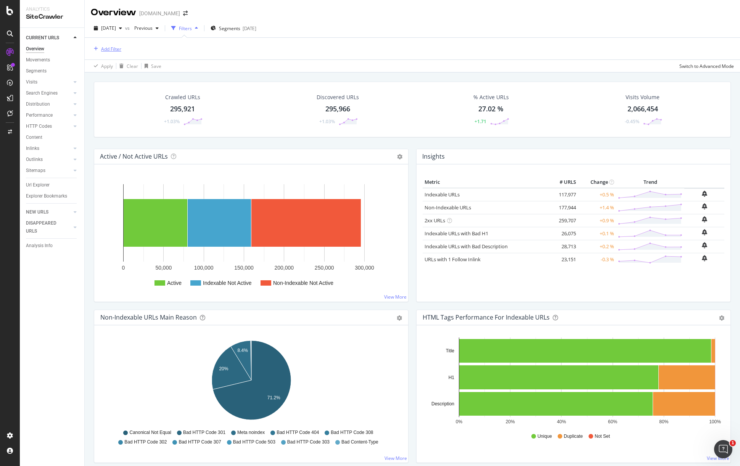
click at [112, 49] on div "Add Filter" at bounding box center [111, 49] width 20 height 6
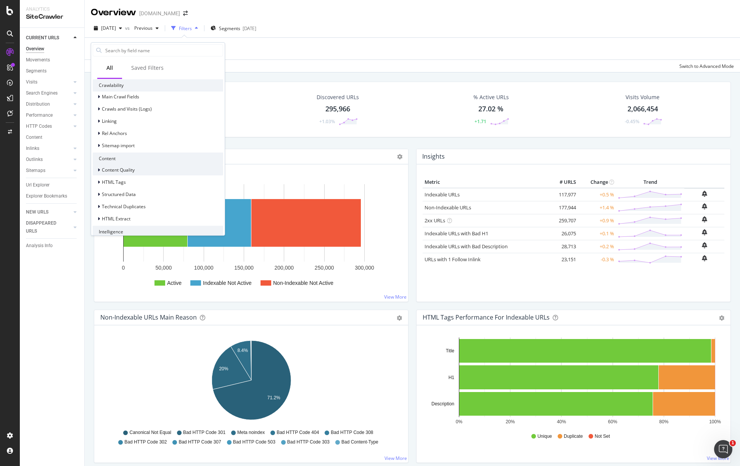
scroll to position [237, 0]
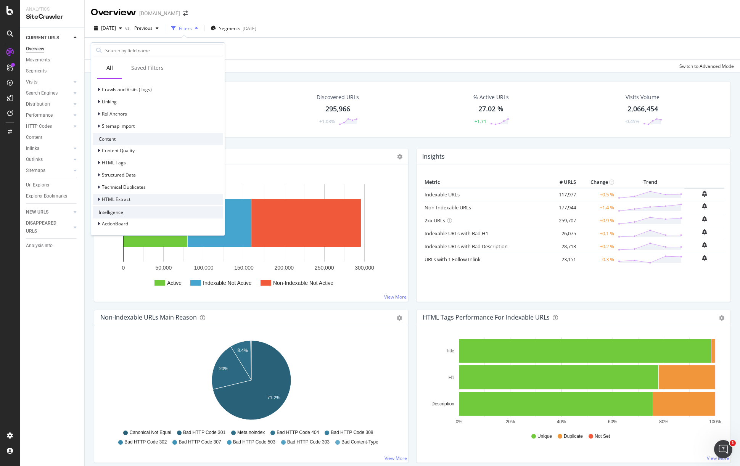
click at [120, 200] on span "HTML Extract" at bounding box center [116, 199] width 29 height 6
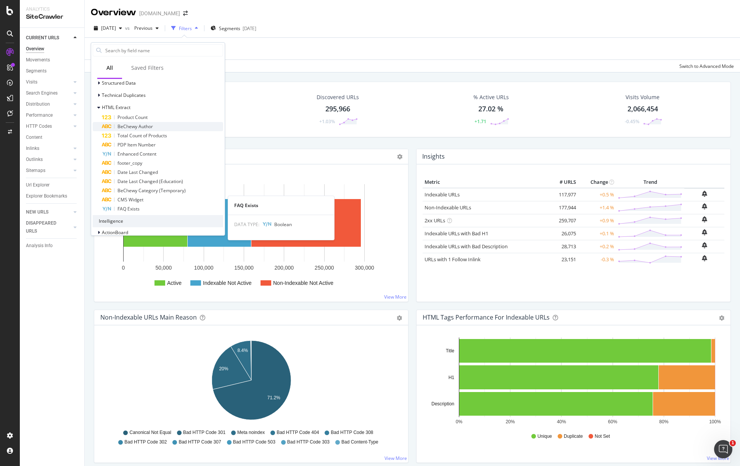
scroll to position [337, 0]
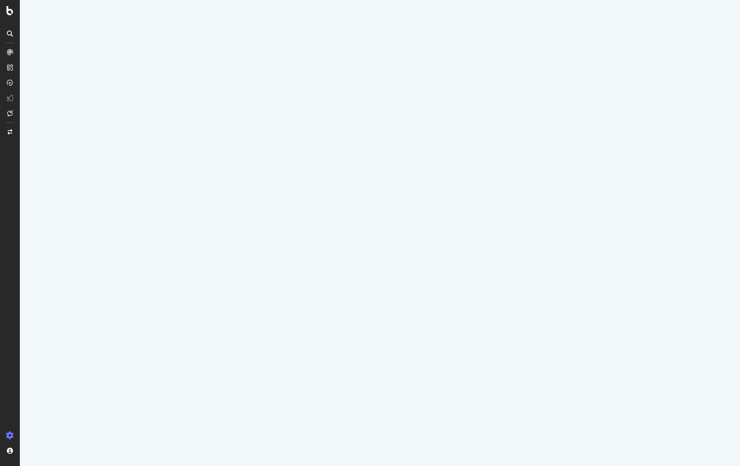
select select "count"
select select "exist"
